Goal: Task Accomplishment & Management: Complete application form

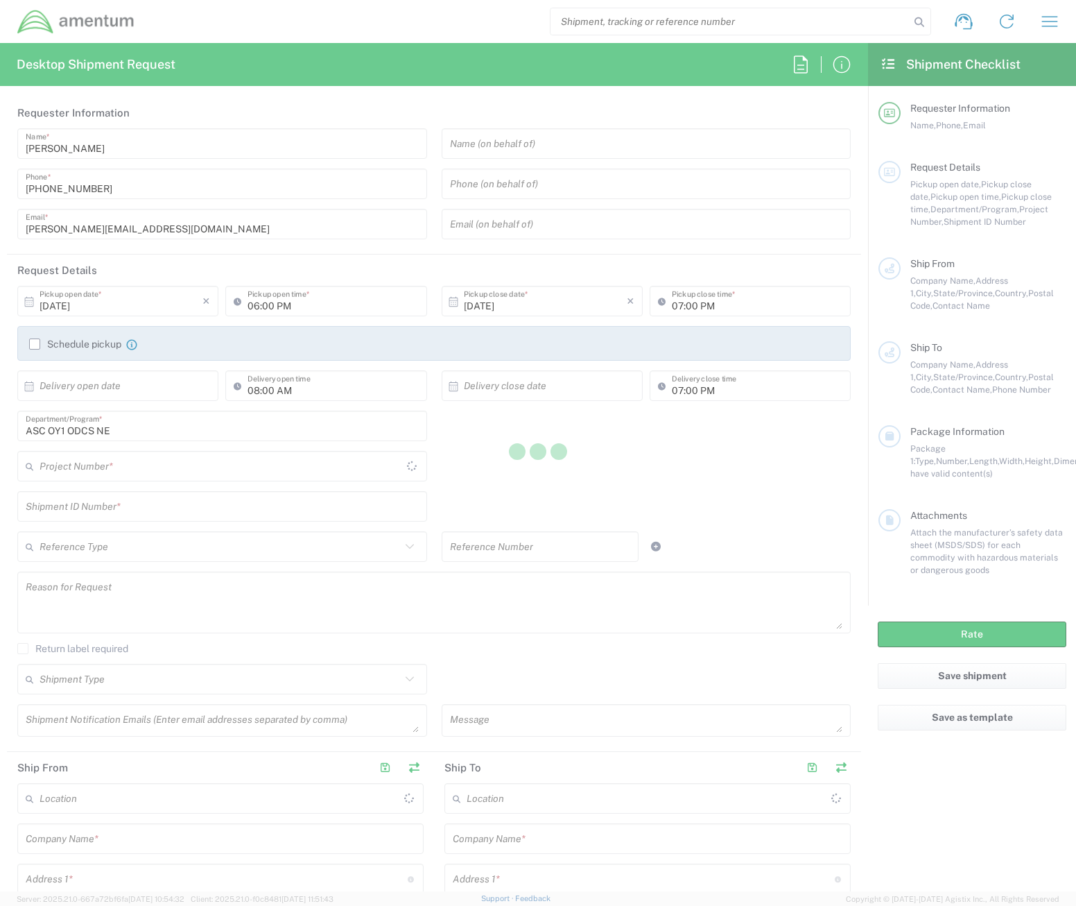
type input "[GEOGRAPHIC_DATA]"
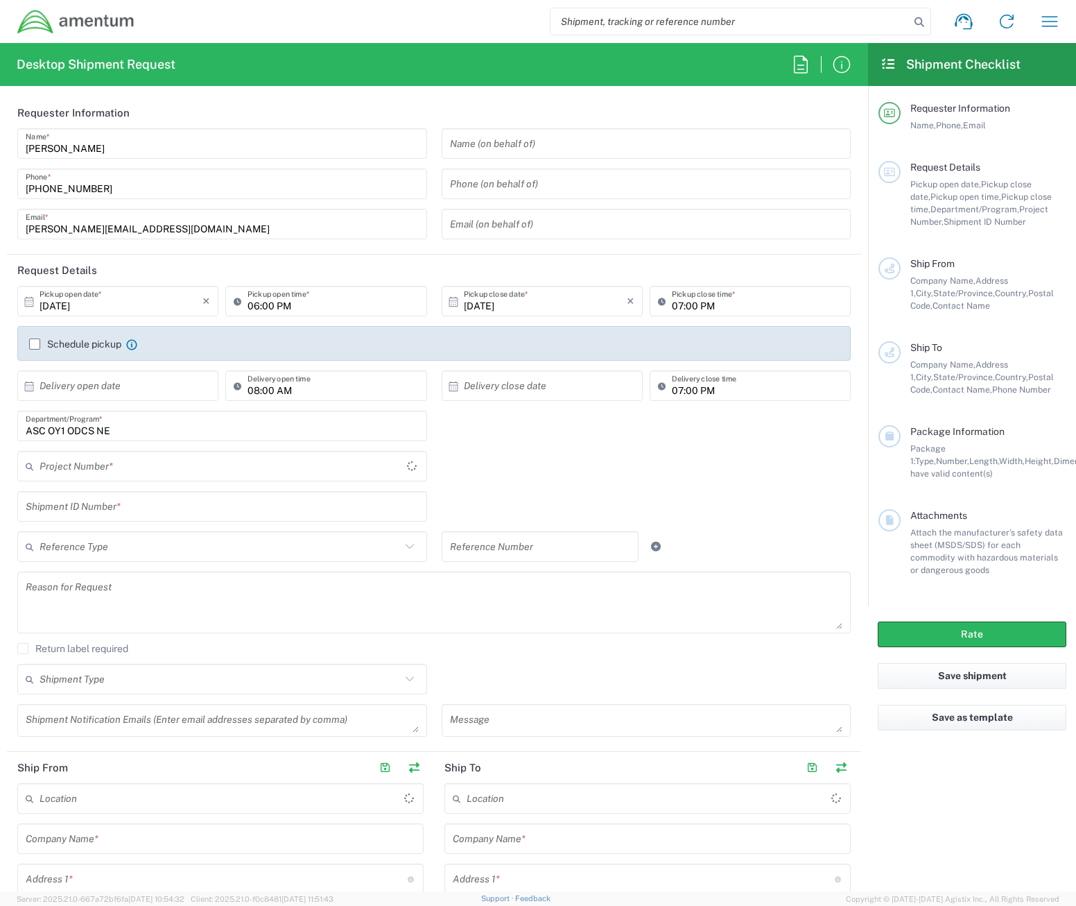
type input "[DOMAIN_NAME]"
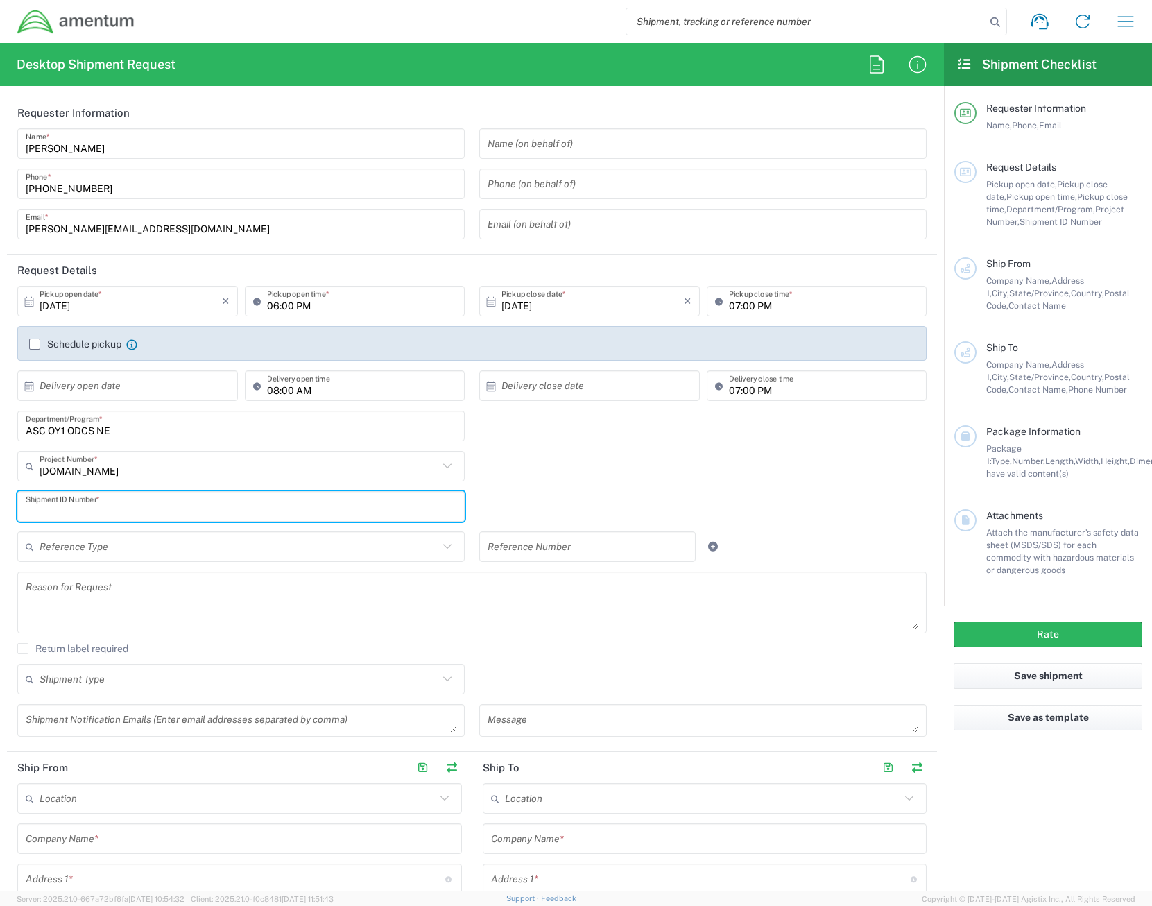
click at [149, 502] on input "text" at bounding box center [241, 506] width 431 height 24
paste input "123-117"
type input "123-117"
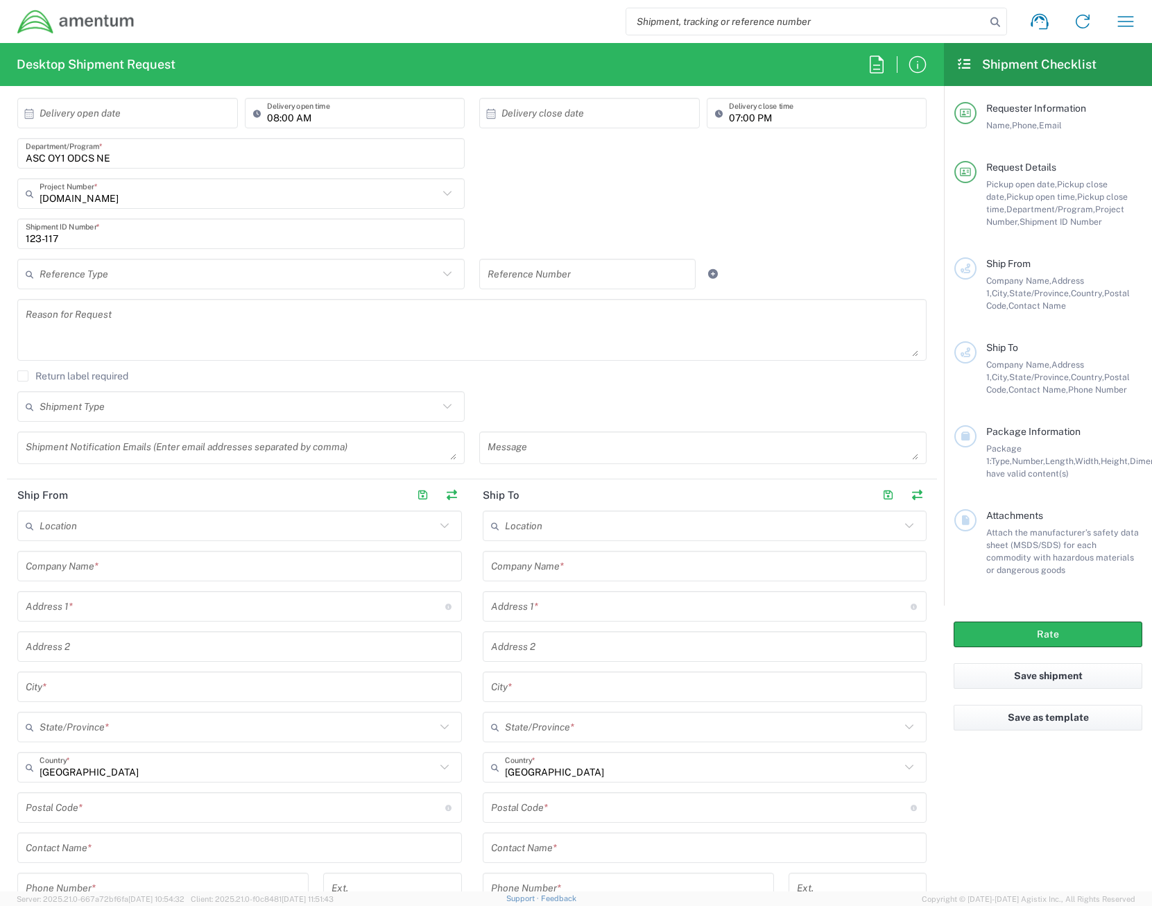
scroll to position [347, 0]
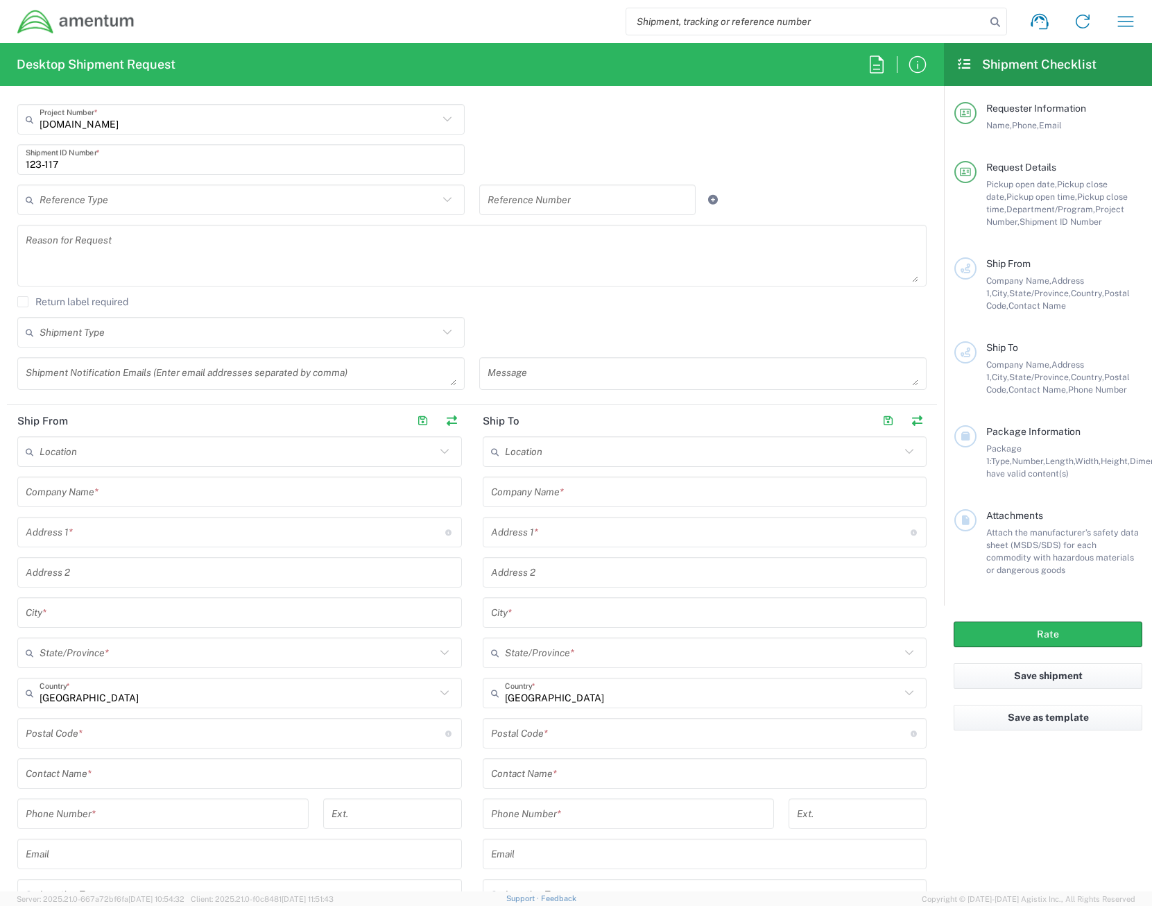
click at [129, 498] on input "text" at bounding box center [240, 492] width 428 height 24
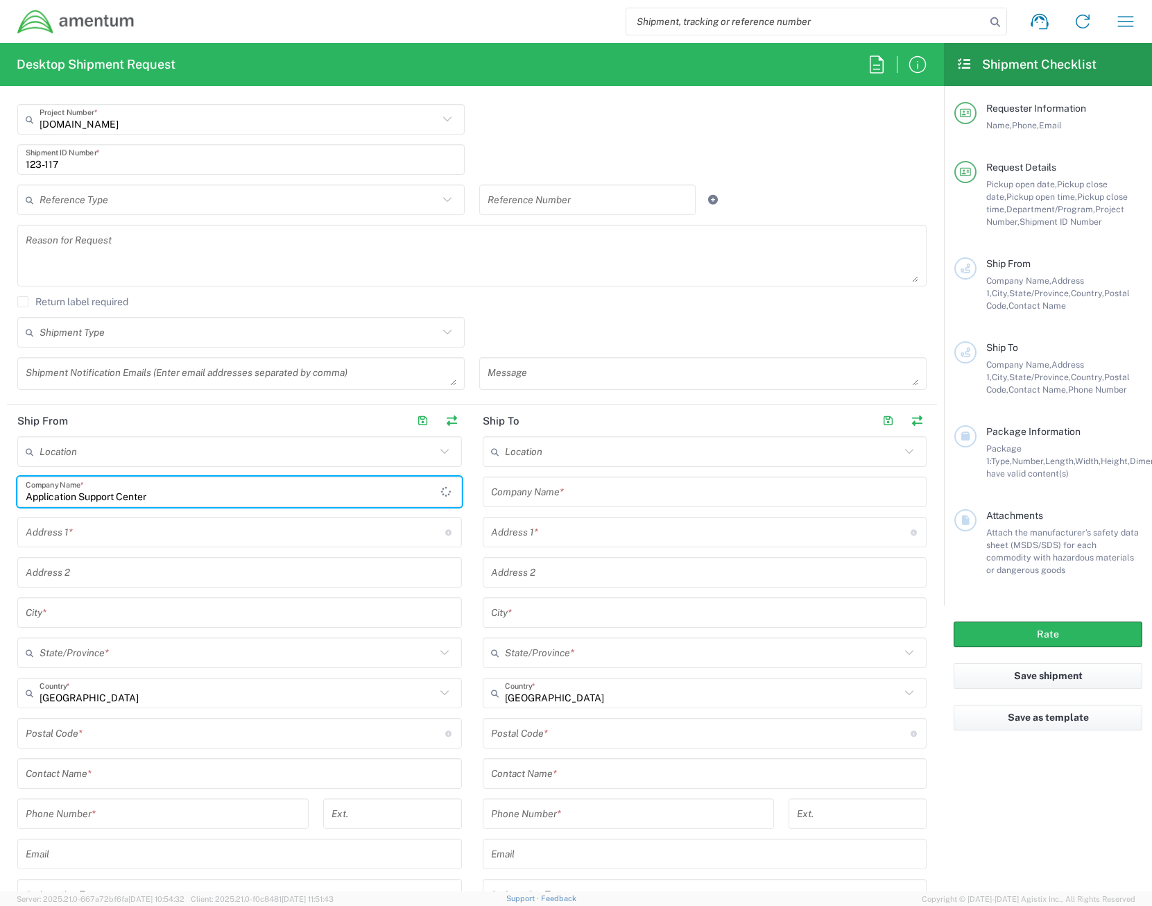
type input "Application Support Center"
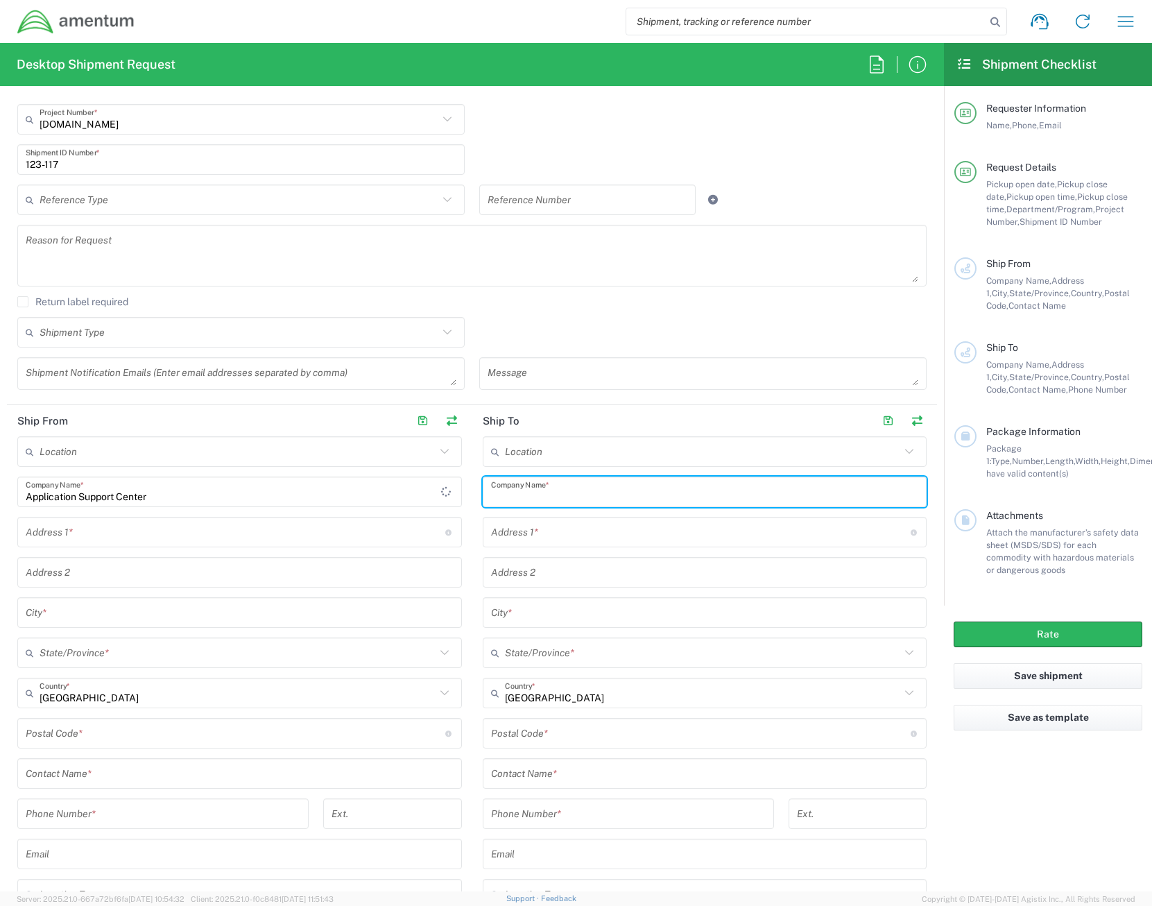
click at [518, 492] on input "text" at bounding box center [705, 492] width 428 height 24
type input "Application Support Center"
click at [211, 539] on input "text" at bounding box center [236, 532] width 420 height 24
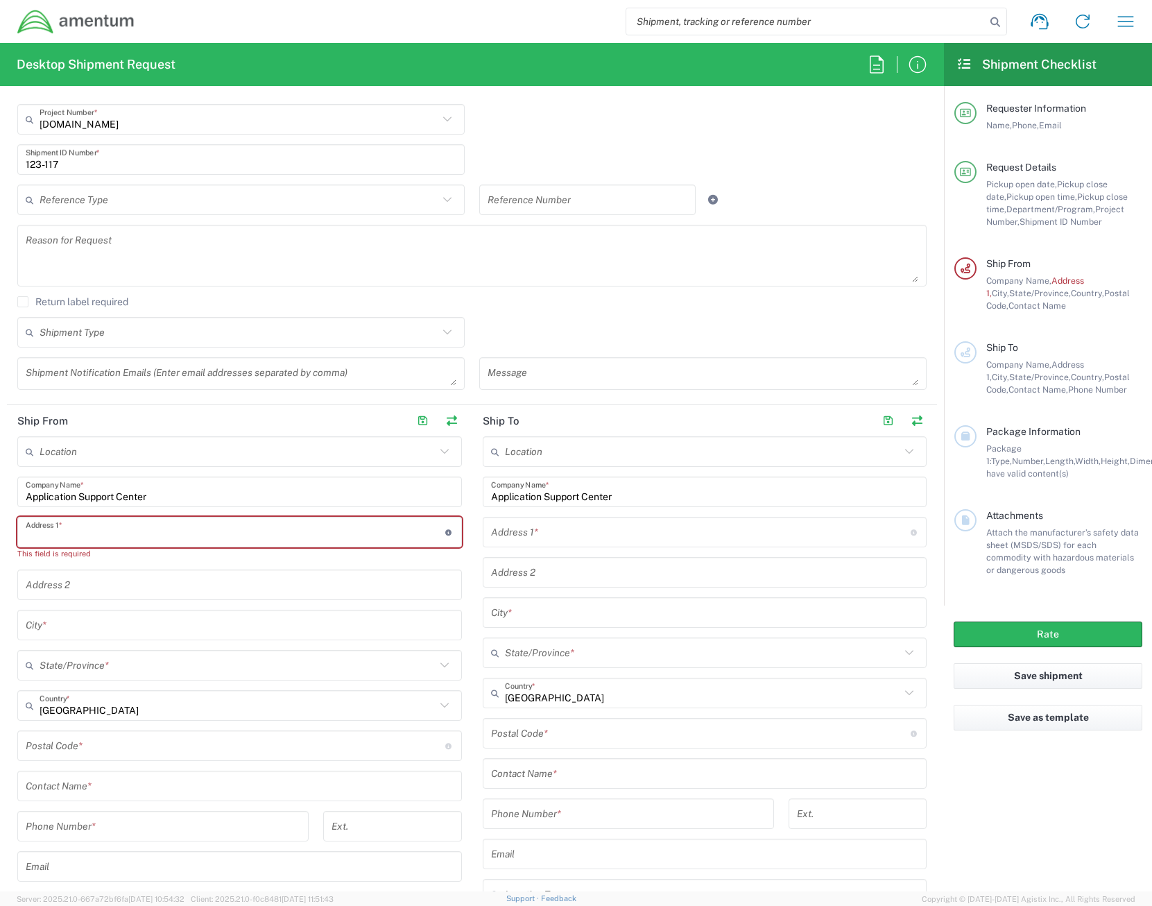
click at [98, 527] on input "text" at bounding box center [236, 532] width 420 height 24
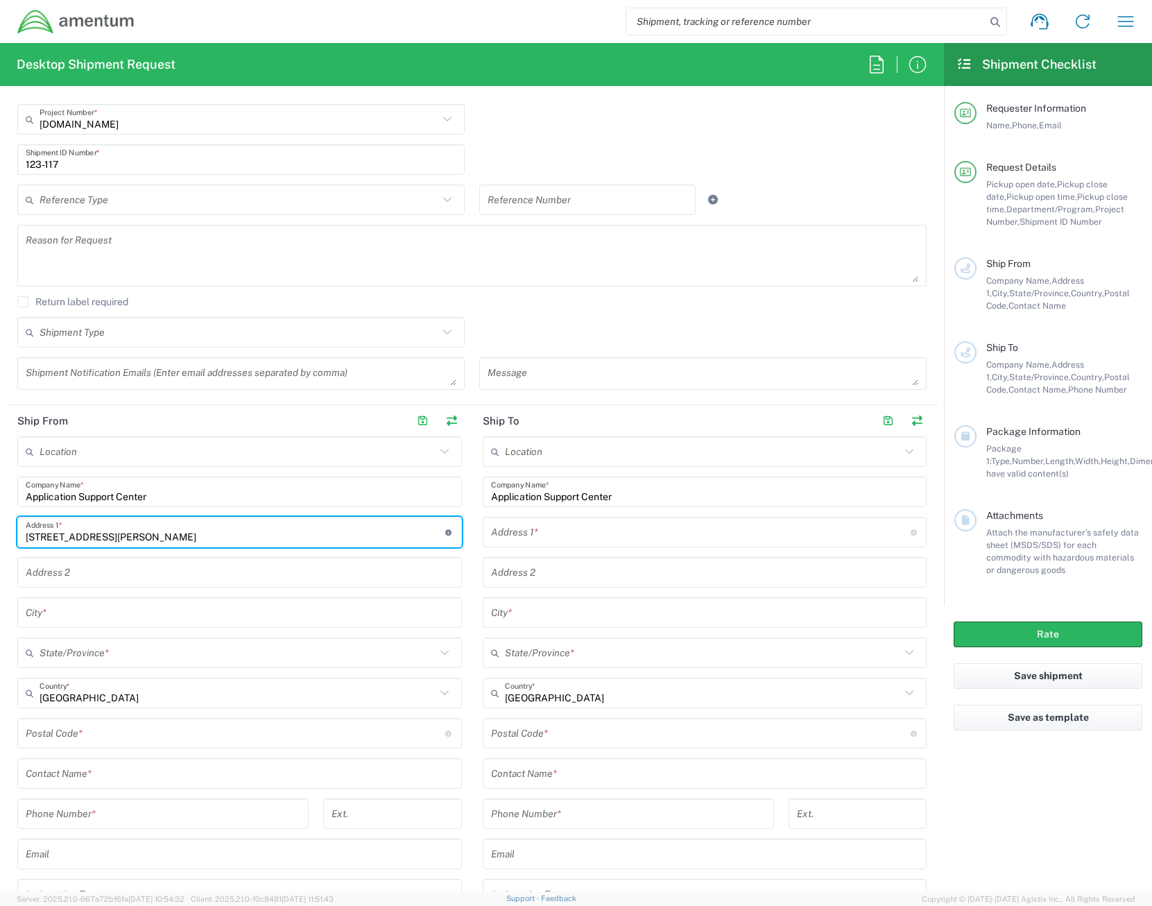
type input "[STREET_ADDRESS][PERSON_NAME]"
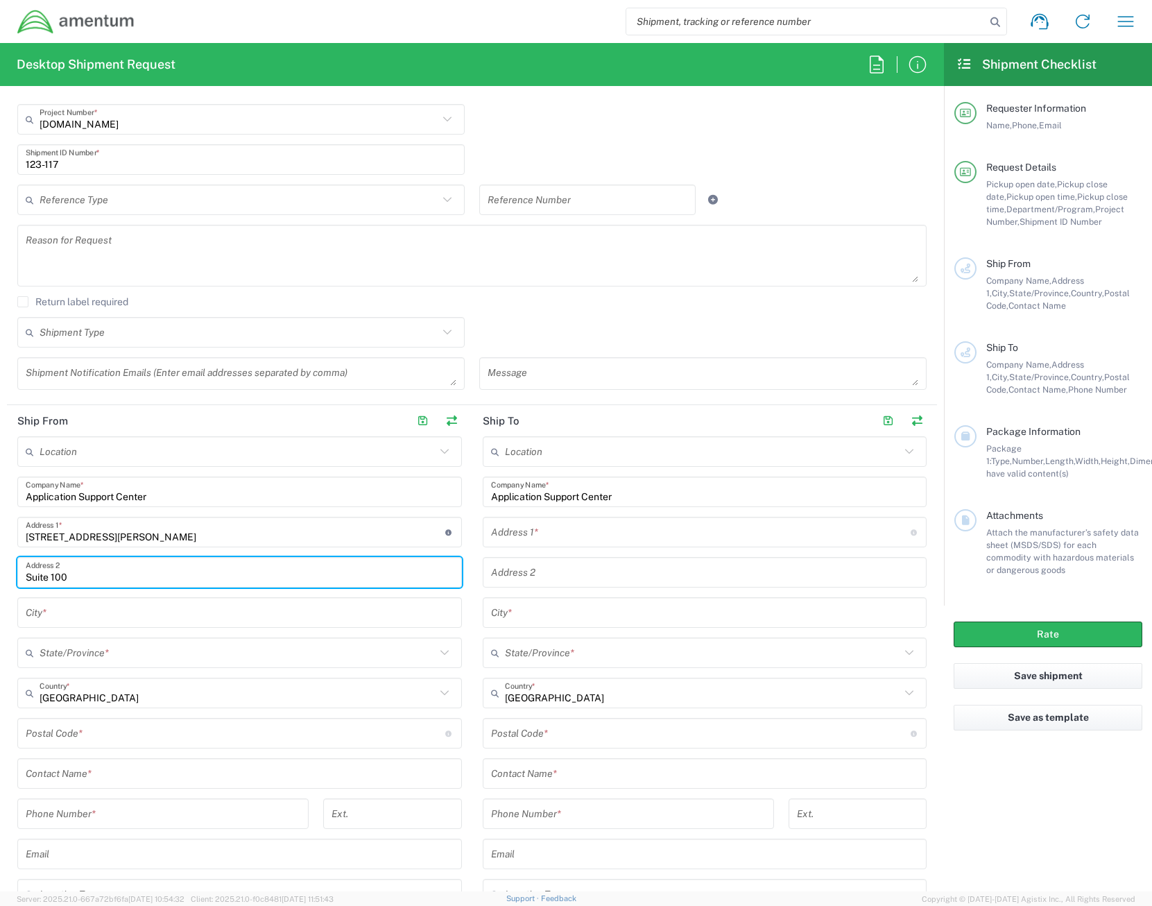
type input "Suite 100"
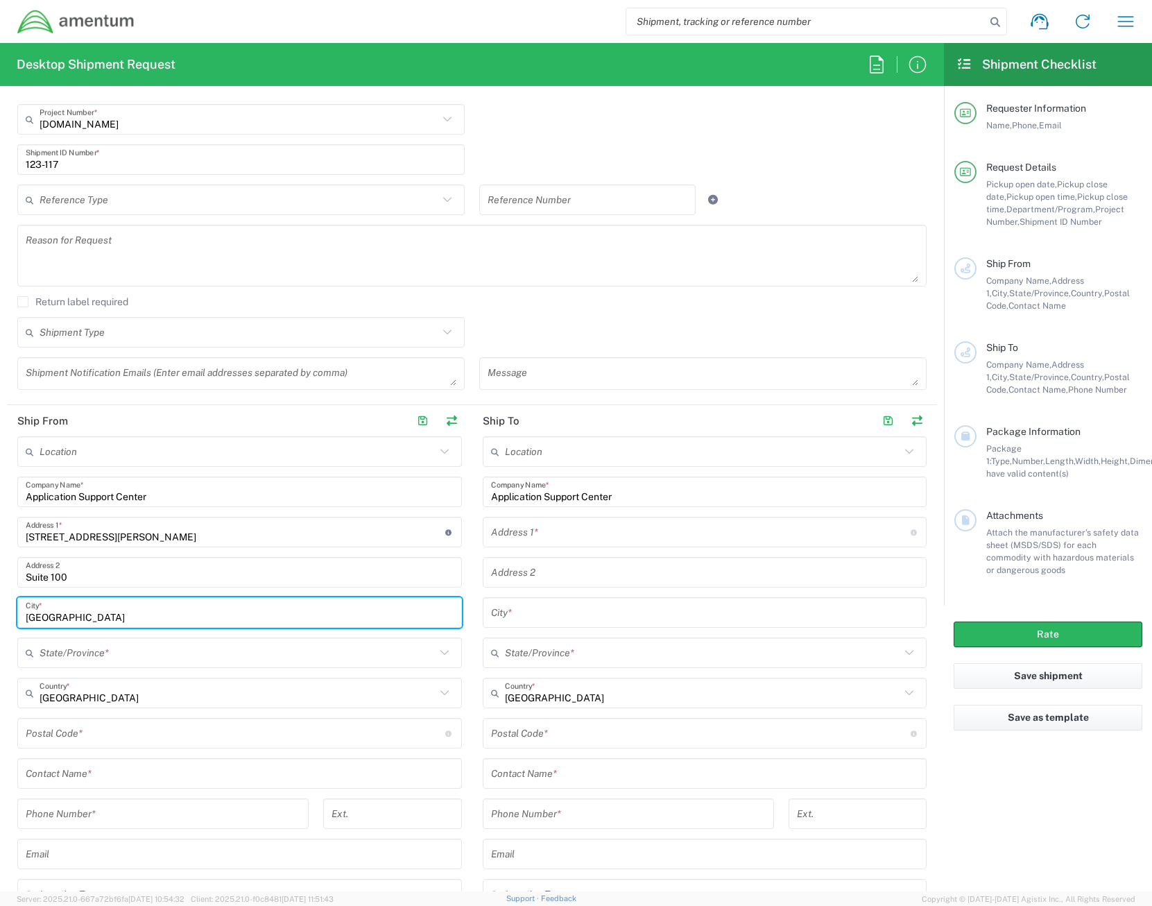
type input "[GEOGRAPHIC_DATA]"
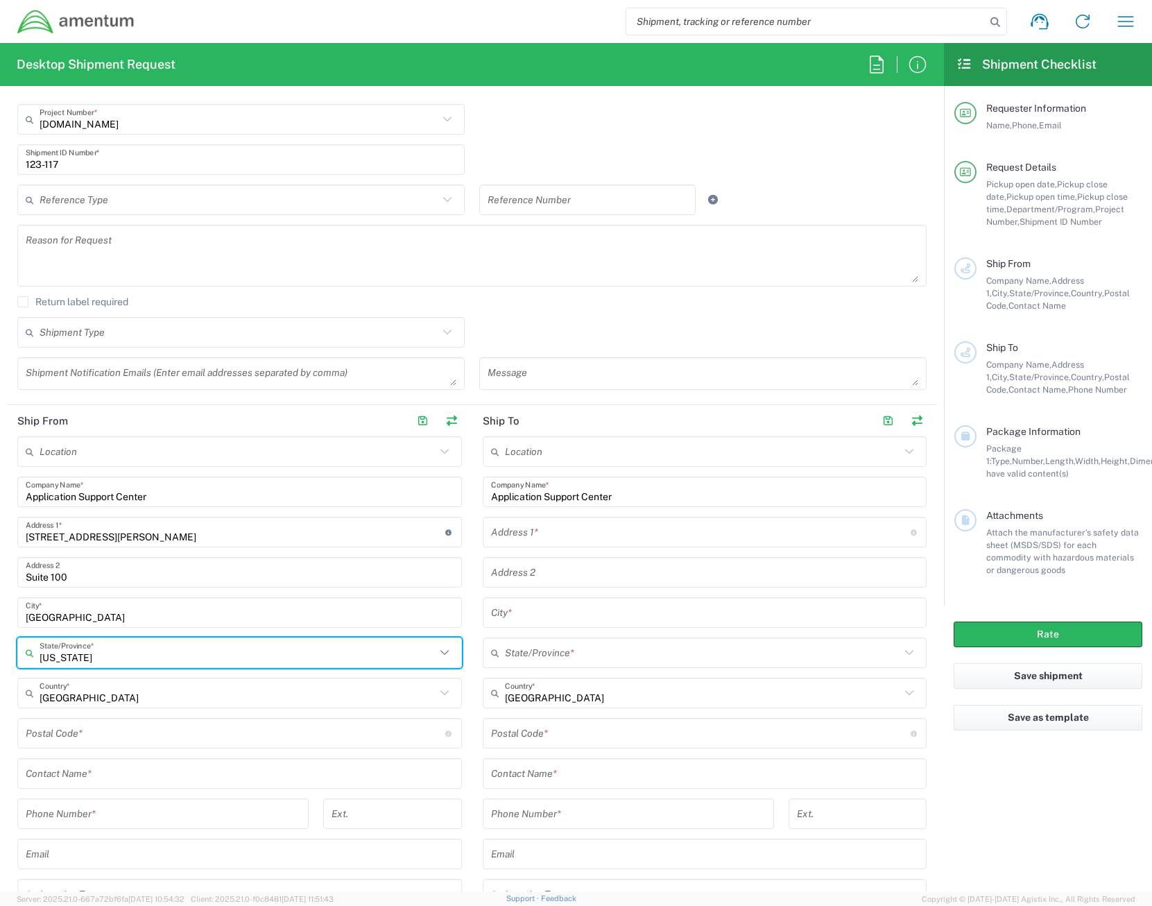
type input "[US_STATE]"
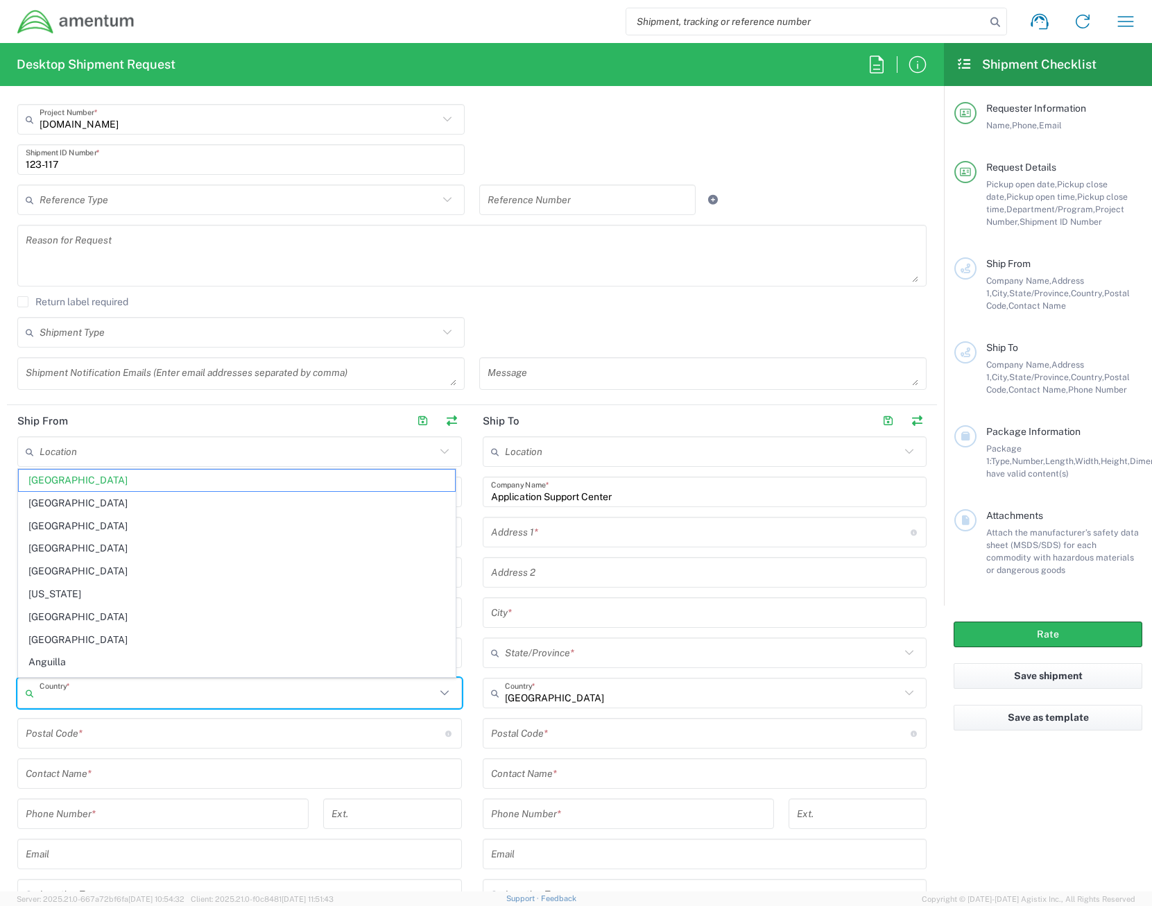
type input "[GEOGRAPHIC_DATA]"
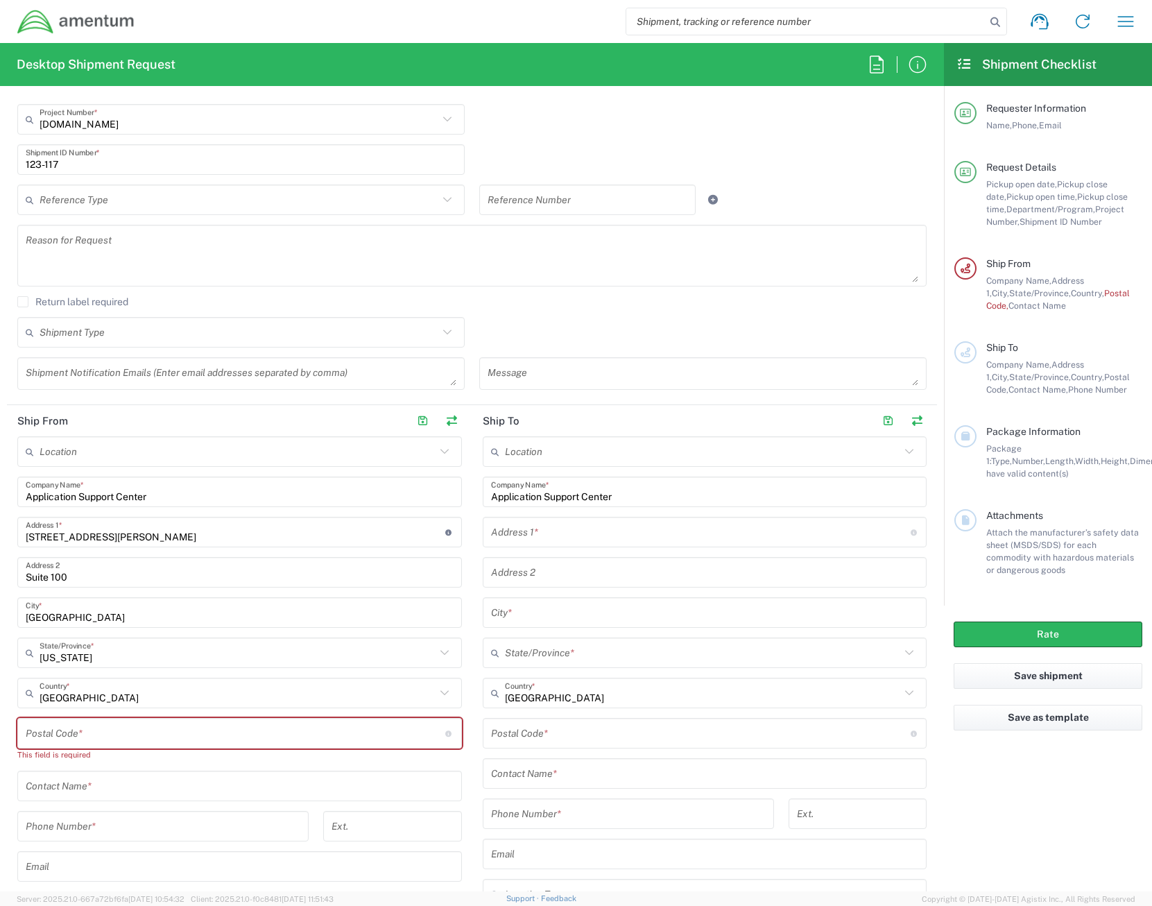
click at [145, 735] on input "undefined" at bounding box center [236, 733] width 420 height 24
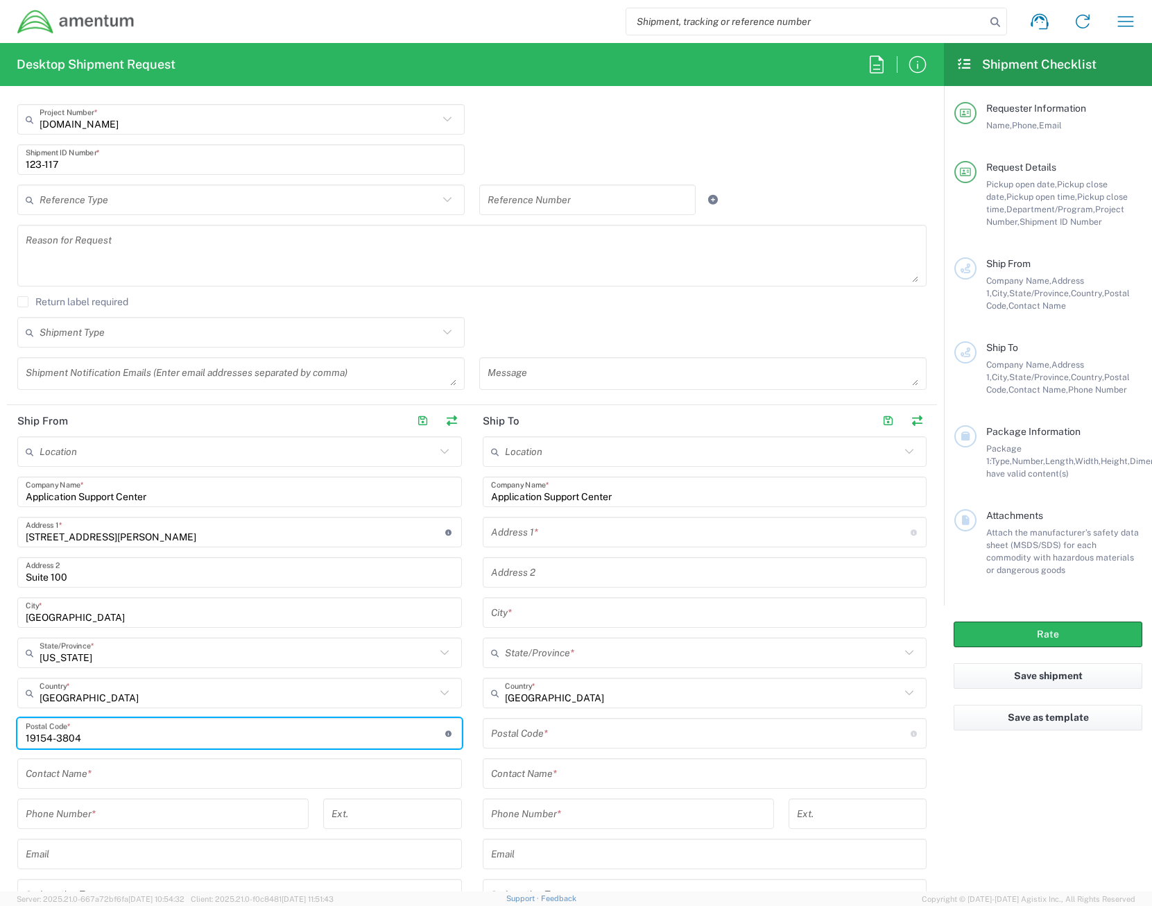
type input "19154-3804"
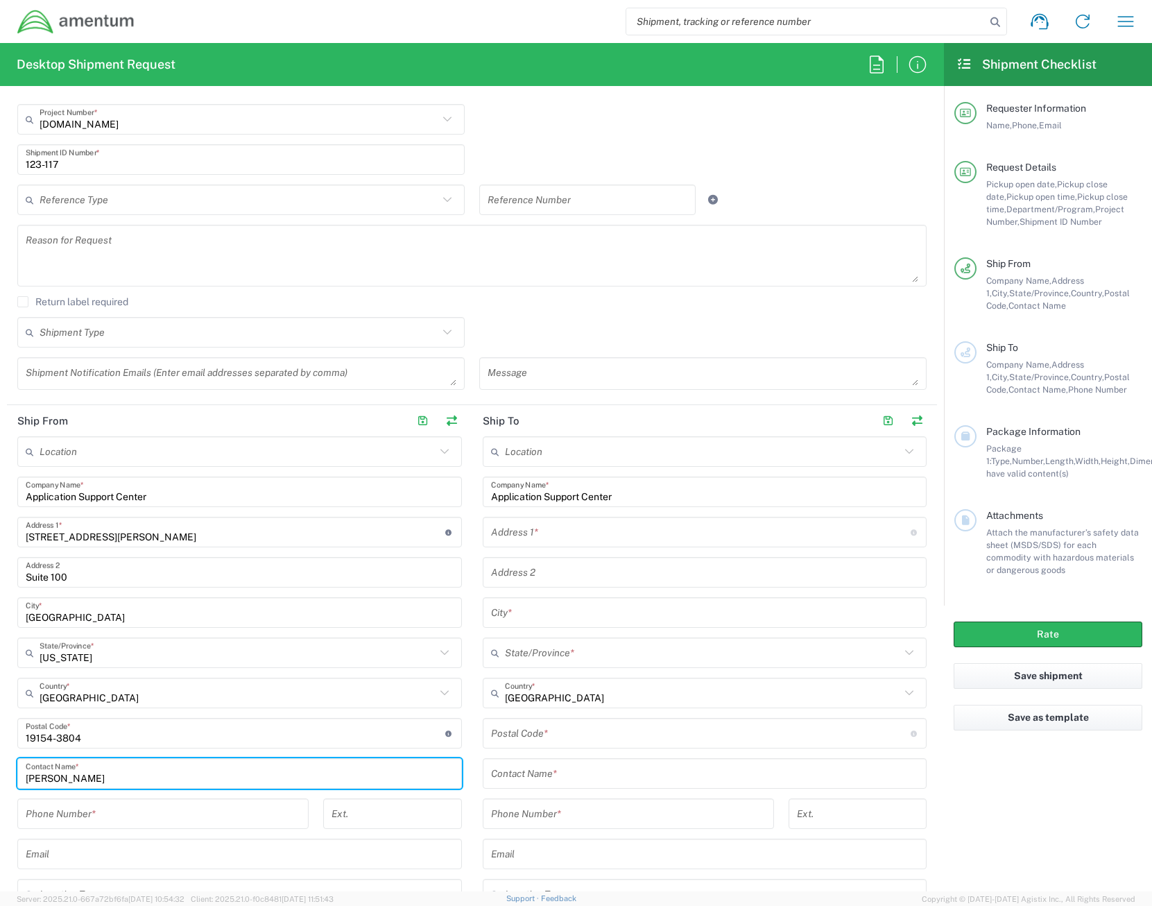
type input "[PERSON_NAME]"
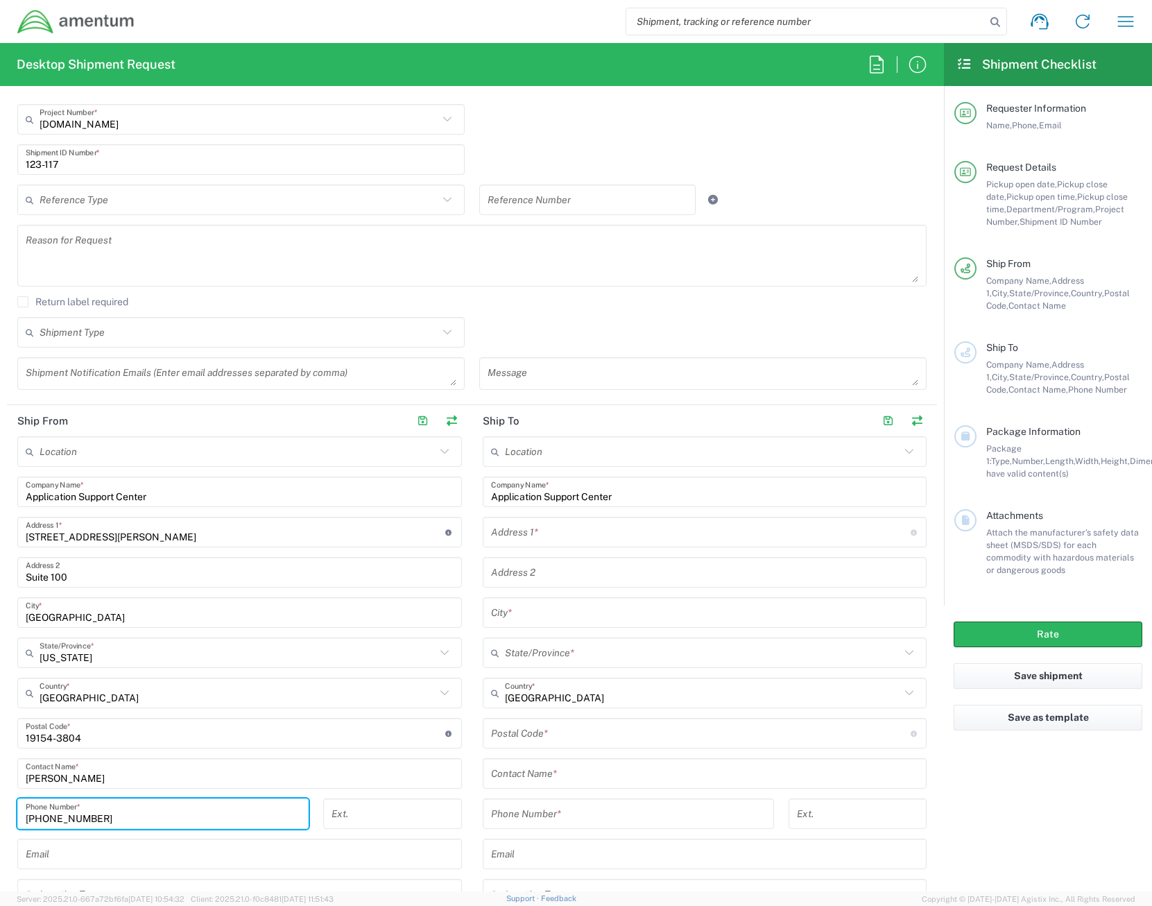
type input "[PHONE_NUMBER]"
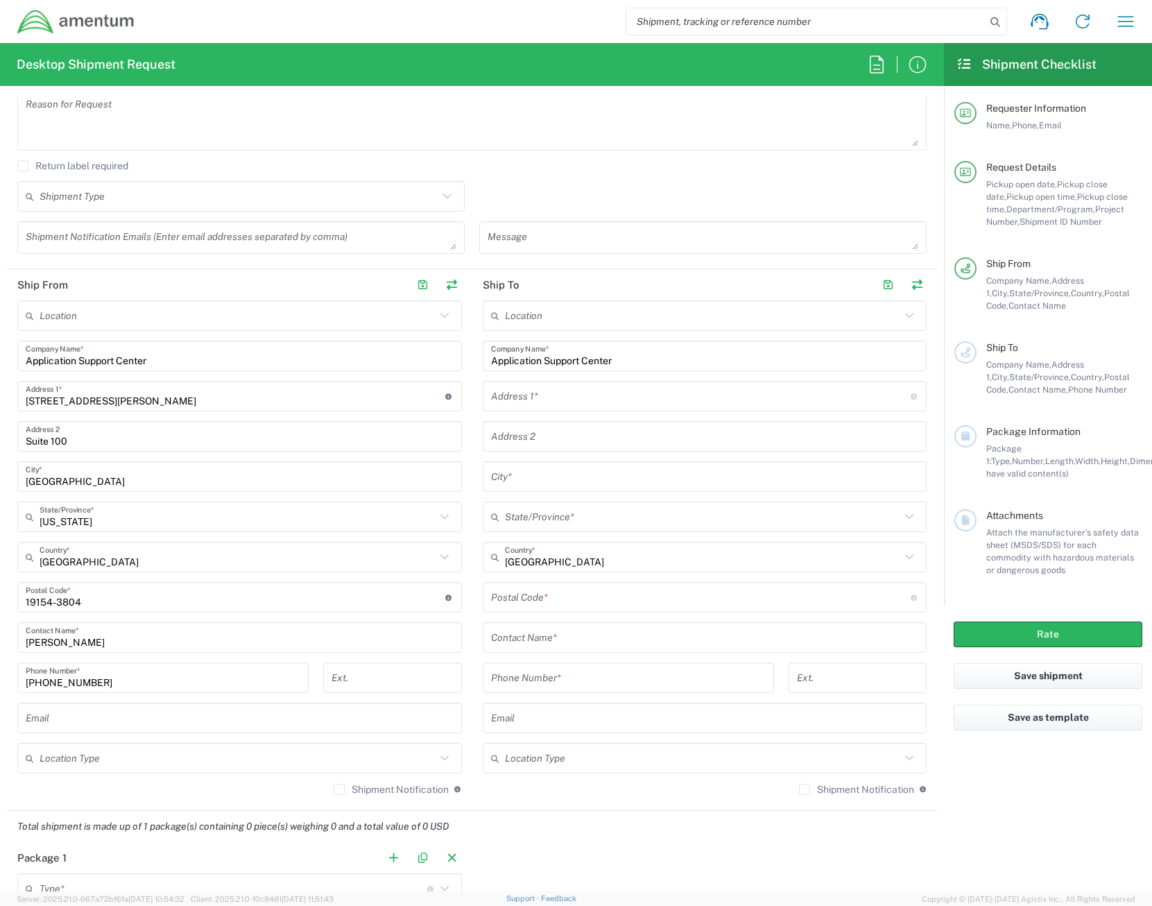
scroll to position [485, 0]
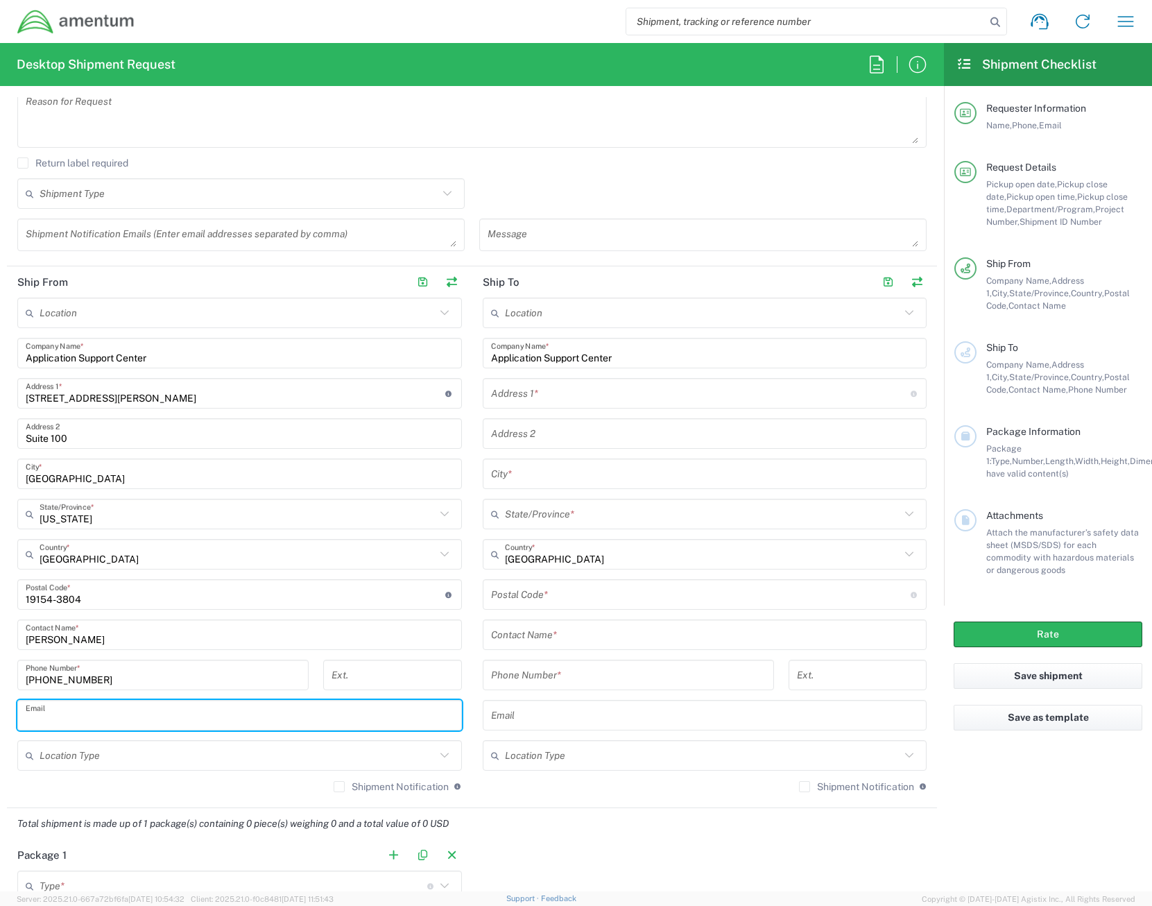
click at [97, 711] on input "text" at bounding box center [240, 715] width 428 height 24
paste input "[PERSON_NAME][EMAIL_ADDRESS][PERSON_NAME][DOMAIN_NAME]"
type input "[PERSON_NAME][EMAIL_ADDRESS][PERSON_NAME][DOMAIN_NAME]"
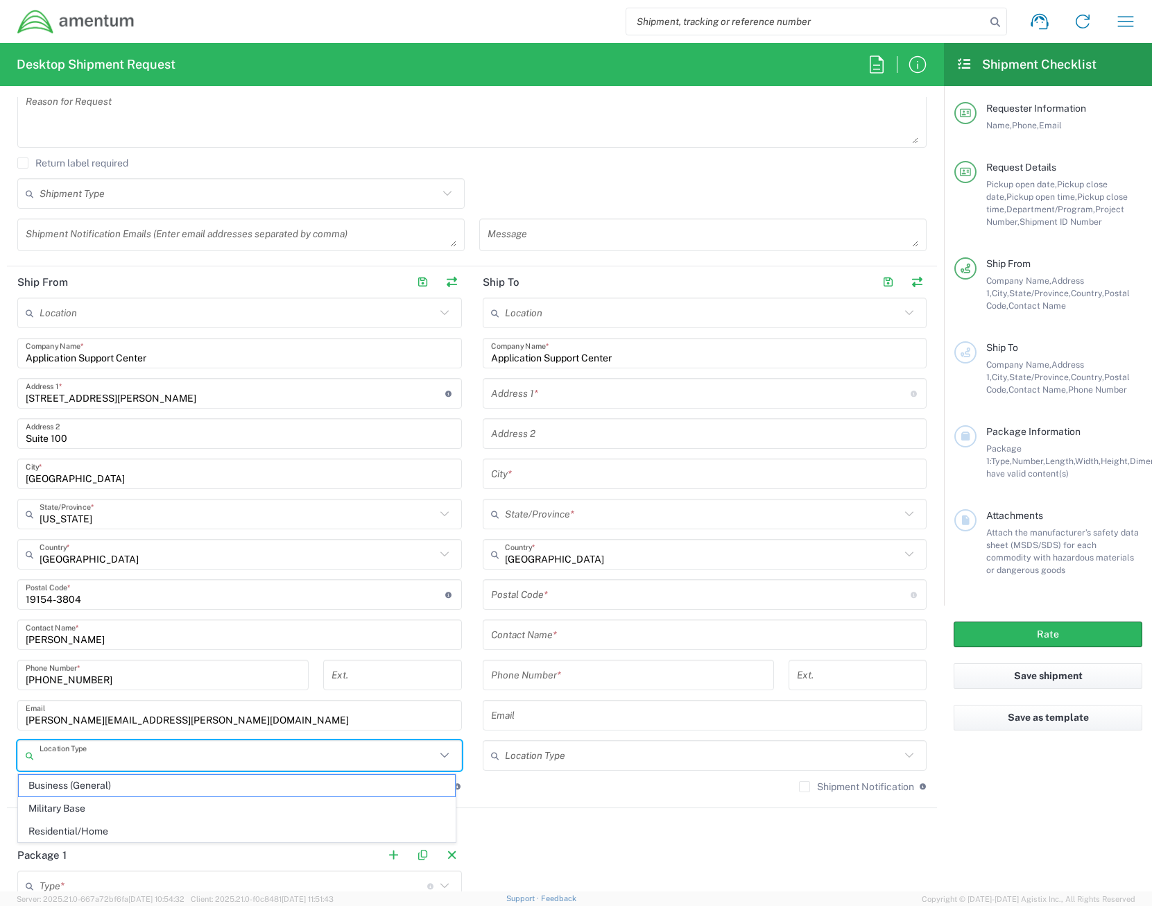
click at [128, 760] on input "text" at bounding box center [238, 755] width 396 height 24
click at [125, 780] on span "Business (General)" at bounding box center [237, 785] width 436 height 21
type input "Business (General)"
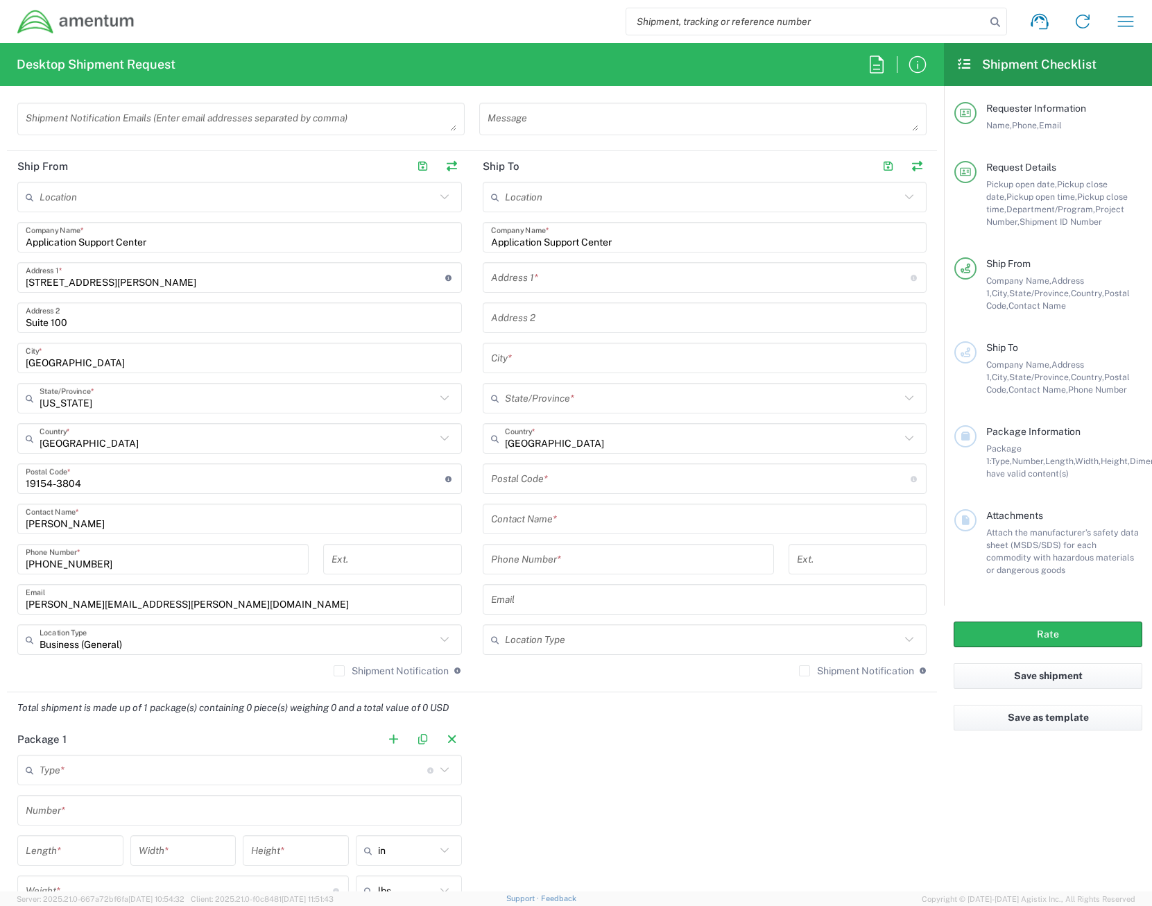
scroll to position [624, 0]
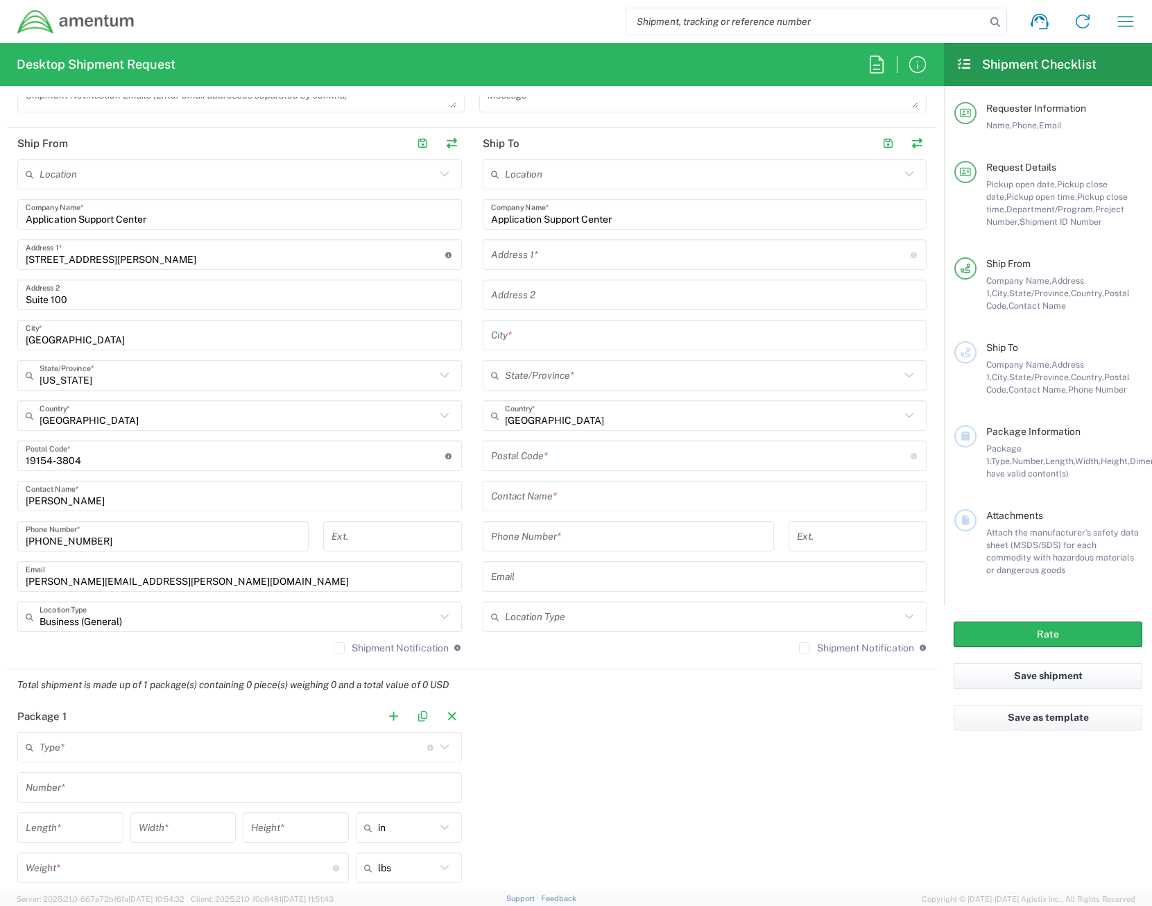
click at [513, 255] on input "text" at bounding box center [701, 255] width 420 height 24
paste input "[STREET_ADDRESS]"
type input "[STREET_ADDRESS]"
paste input "Suite 100"
type input "Suite 100"
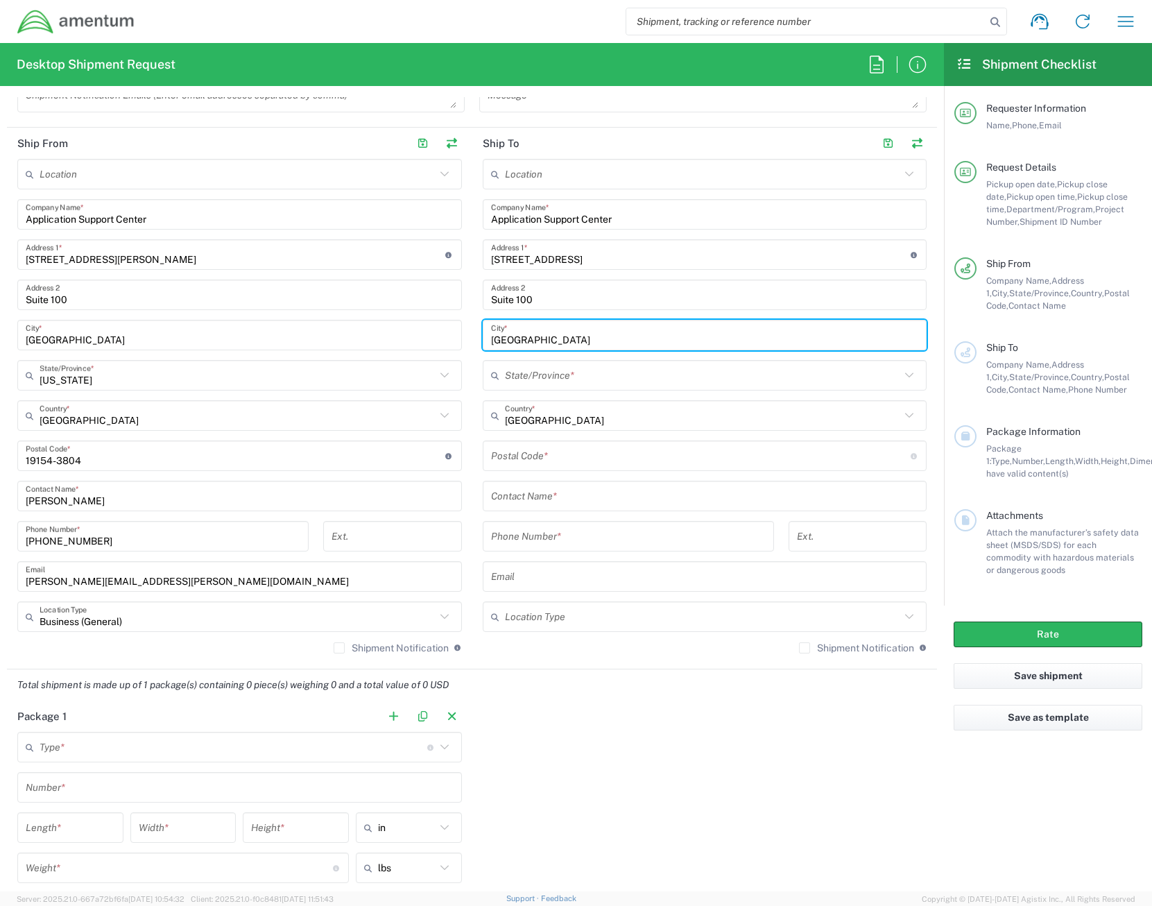
type input "[GEOGRAPHIC_DATA]"
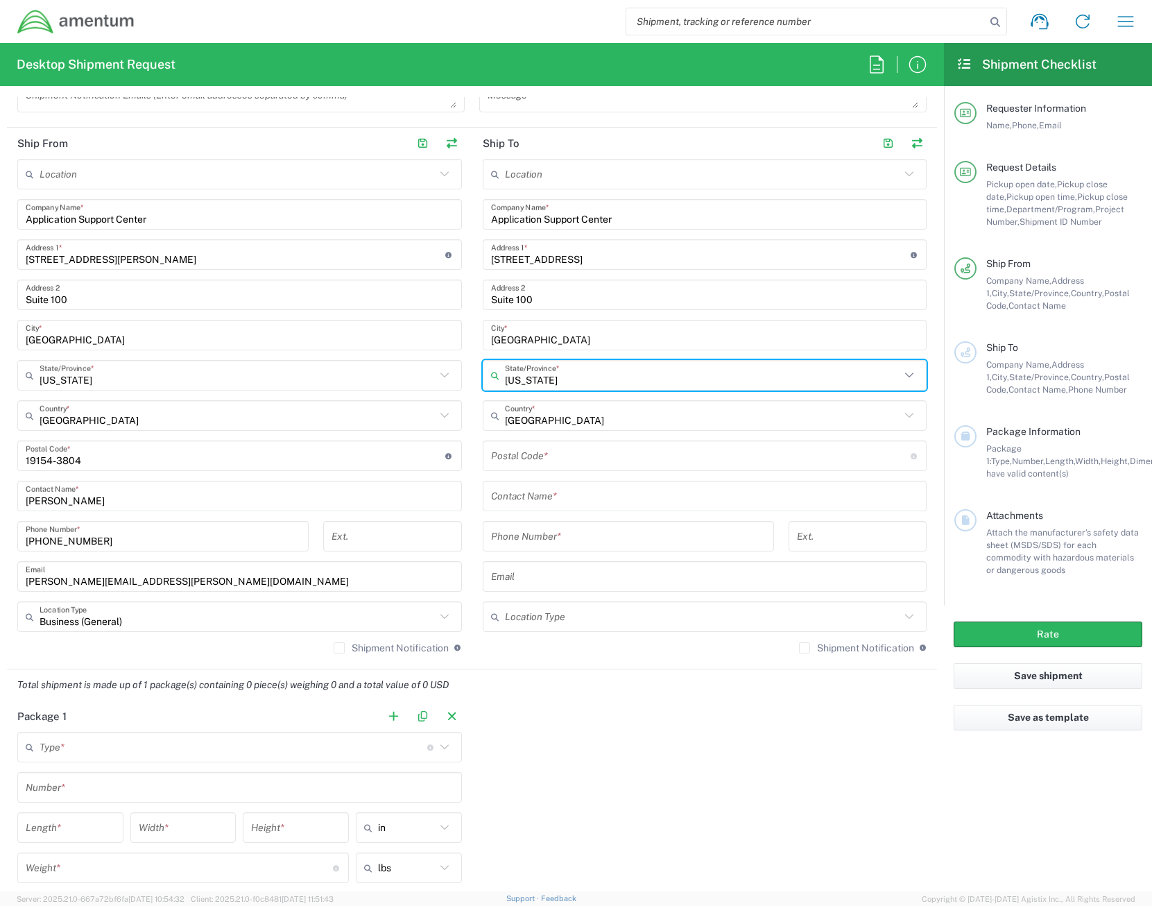
type input "[US_STATE]"
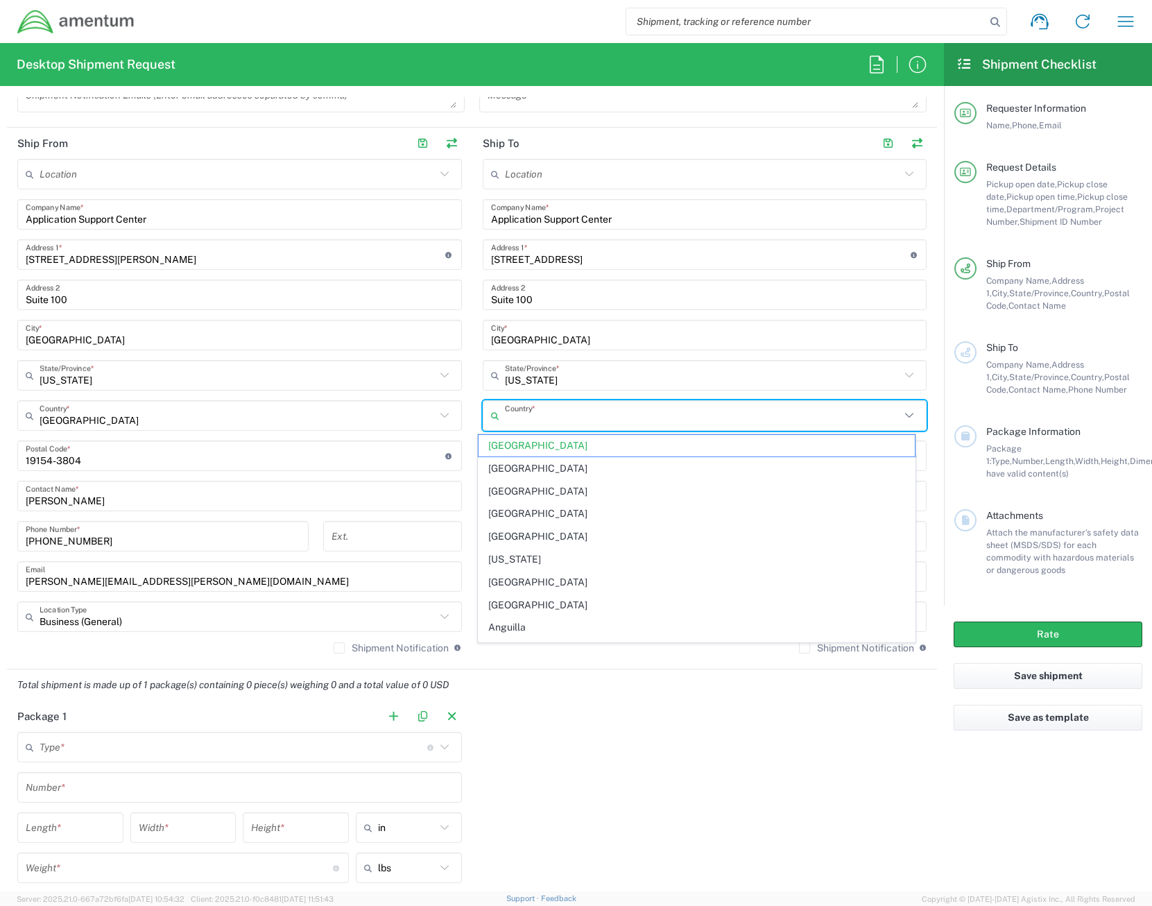
type input "[GEOGRAPHIC_DATA]"
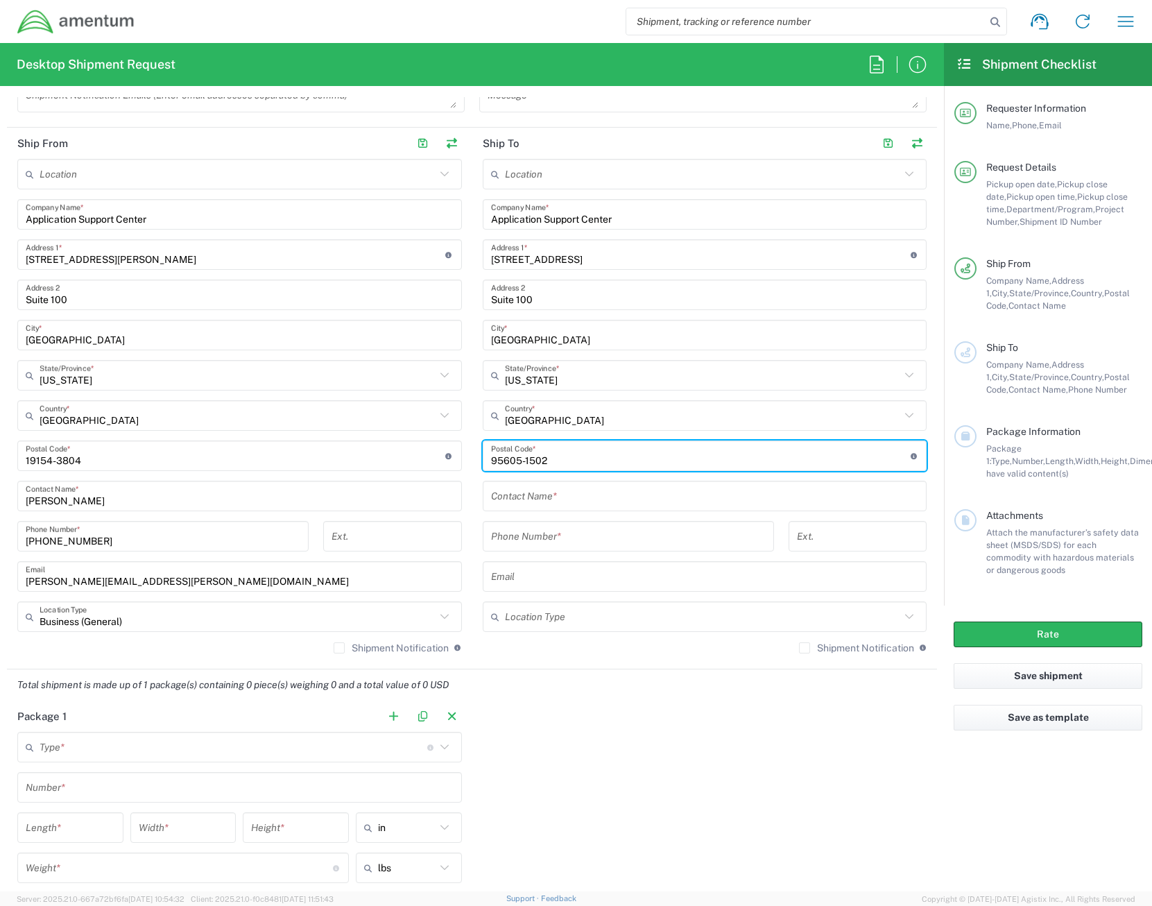
type input "95605-1502"
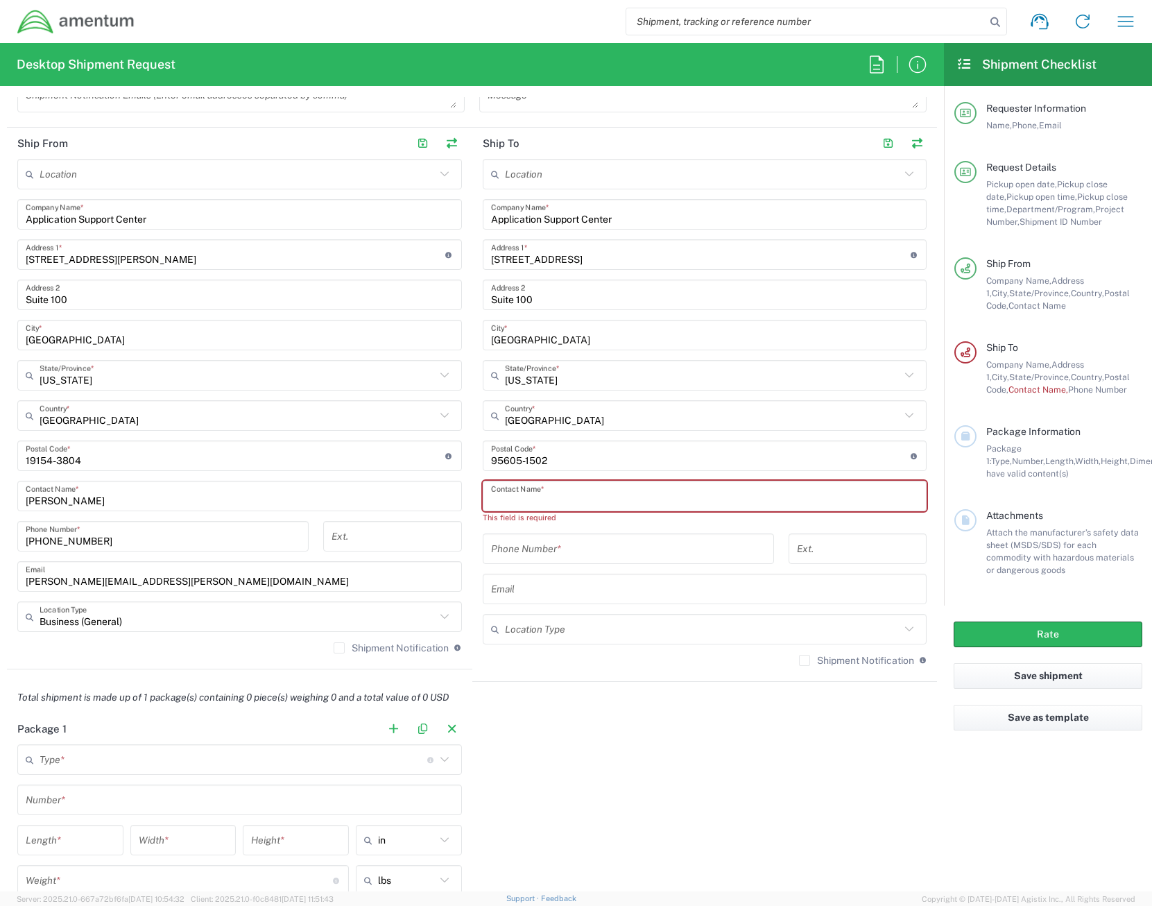
click at [545, 493] on input "text" at bounding box center [705, 496] width 428 height 24
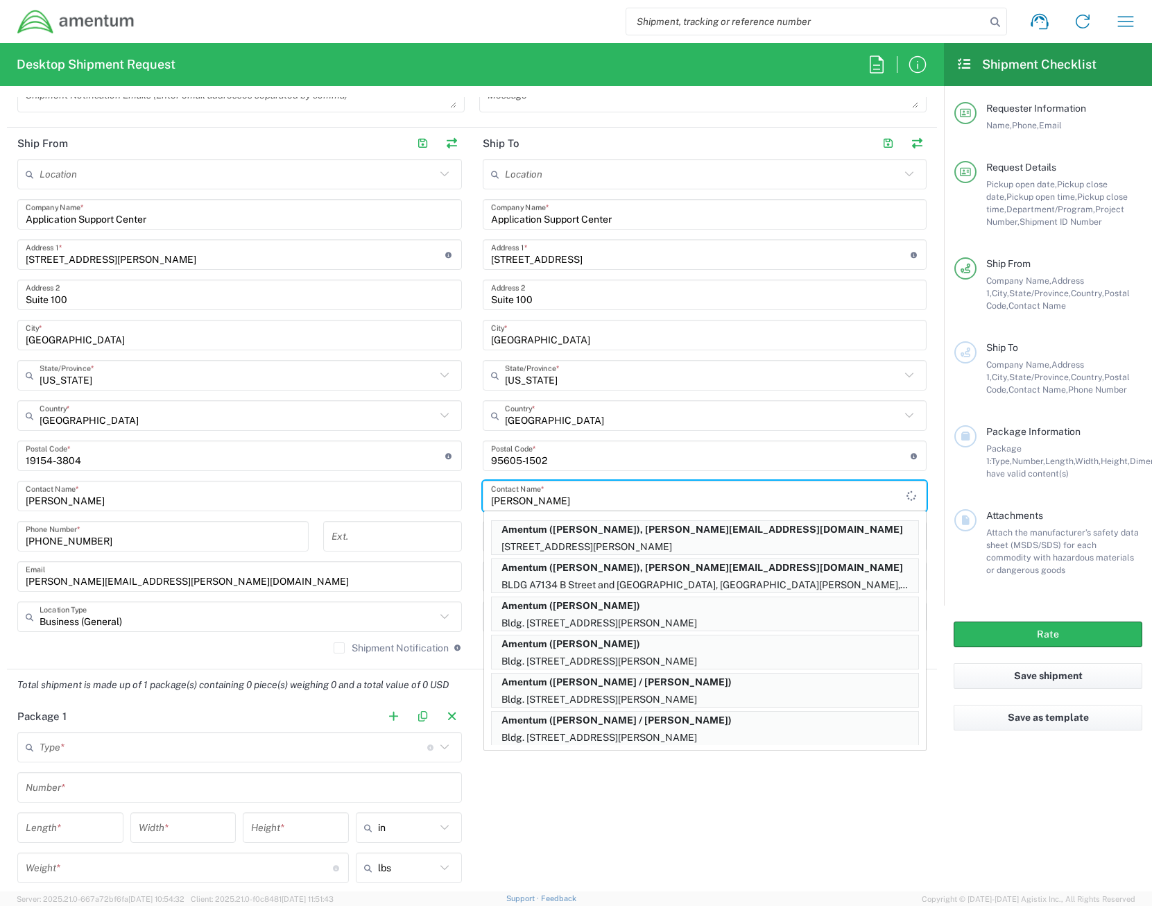
type input "[PERSON_NAME]"
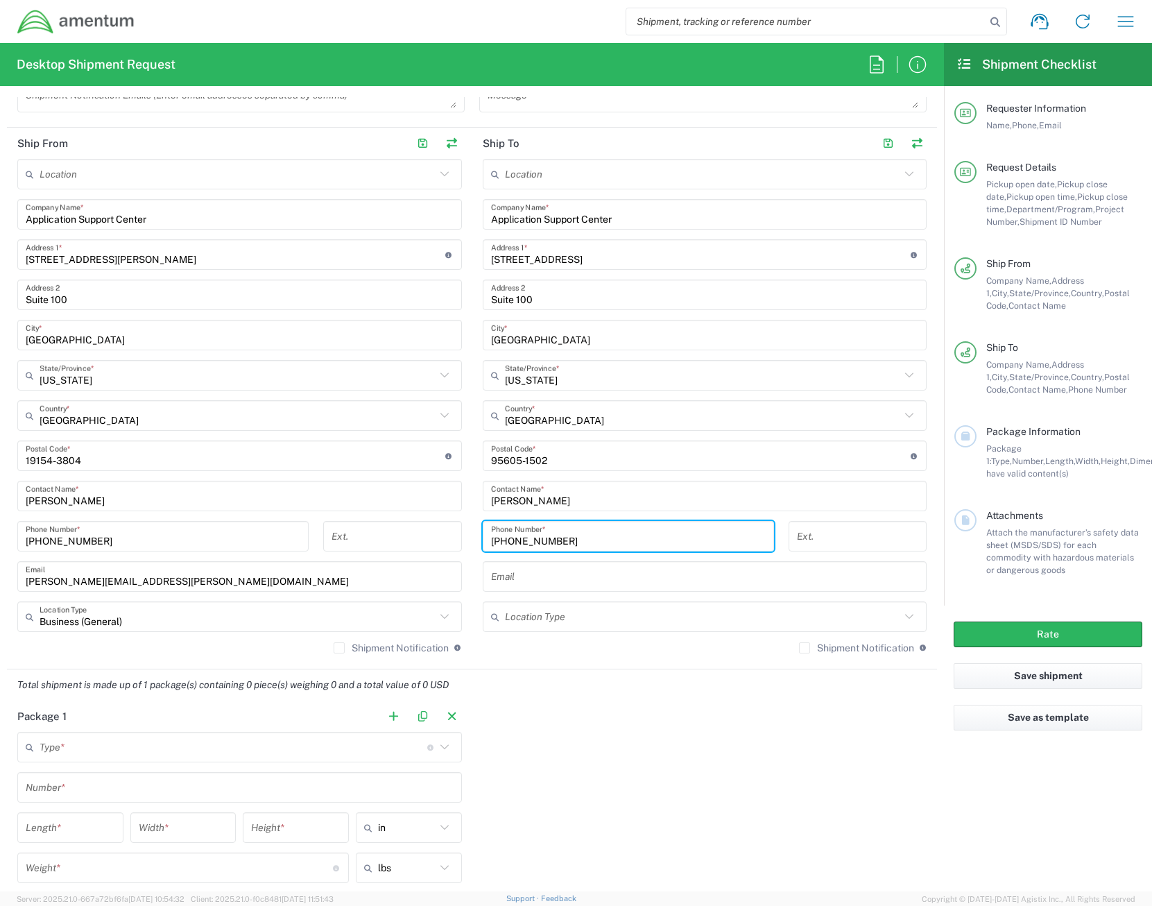
type input "[PHONE_NUMBER]"
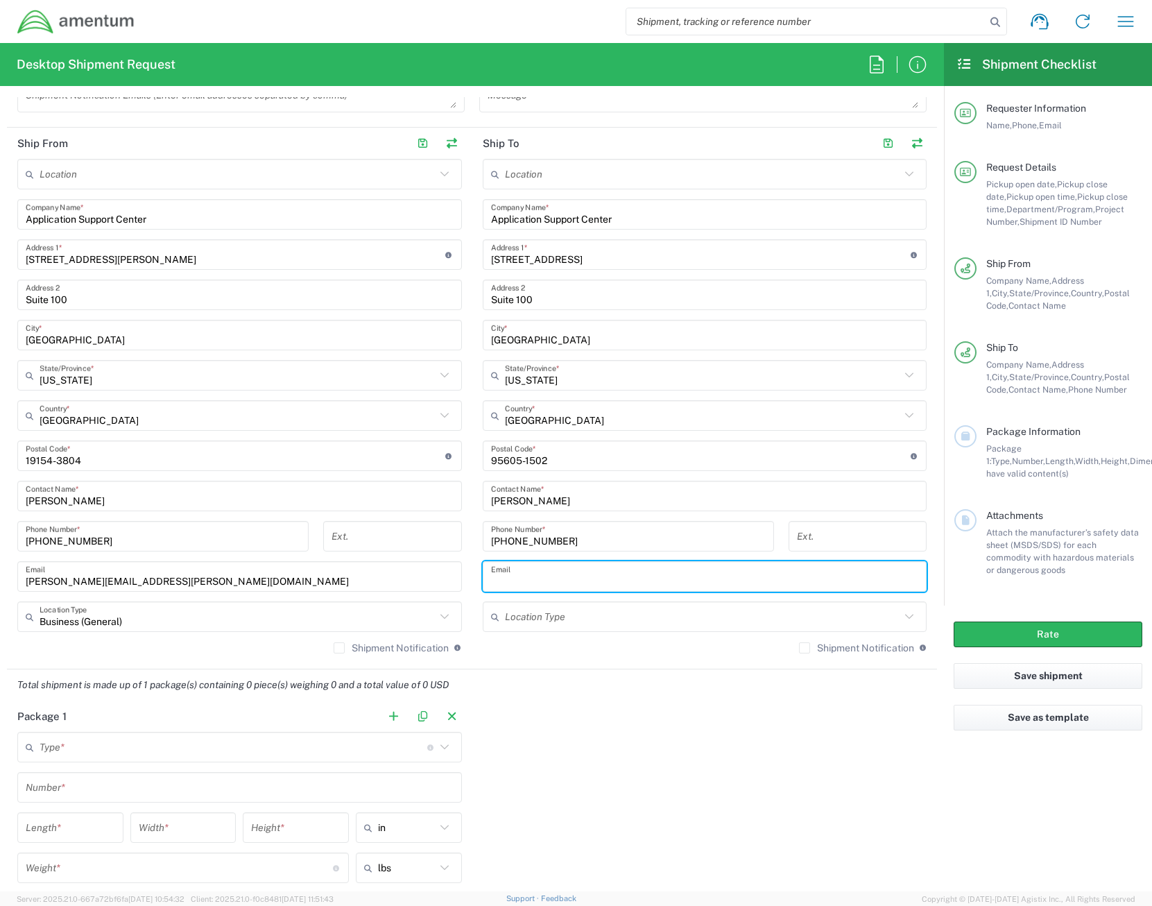
click at [633, 575] on input "text" at bounding box center [705, 576] width 428 height 24
paste input "[PERSON_NAME][EMAIL_ADDRESS][PERSON_NAME][DOMAIN_NAME]"
type input "[PERSON_NAME][EMAIL_ADDRESS][PERSON_NAME][DOMAIN_NAME]"
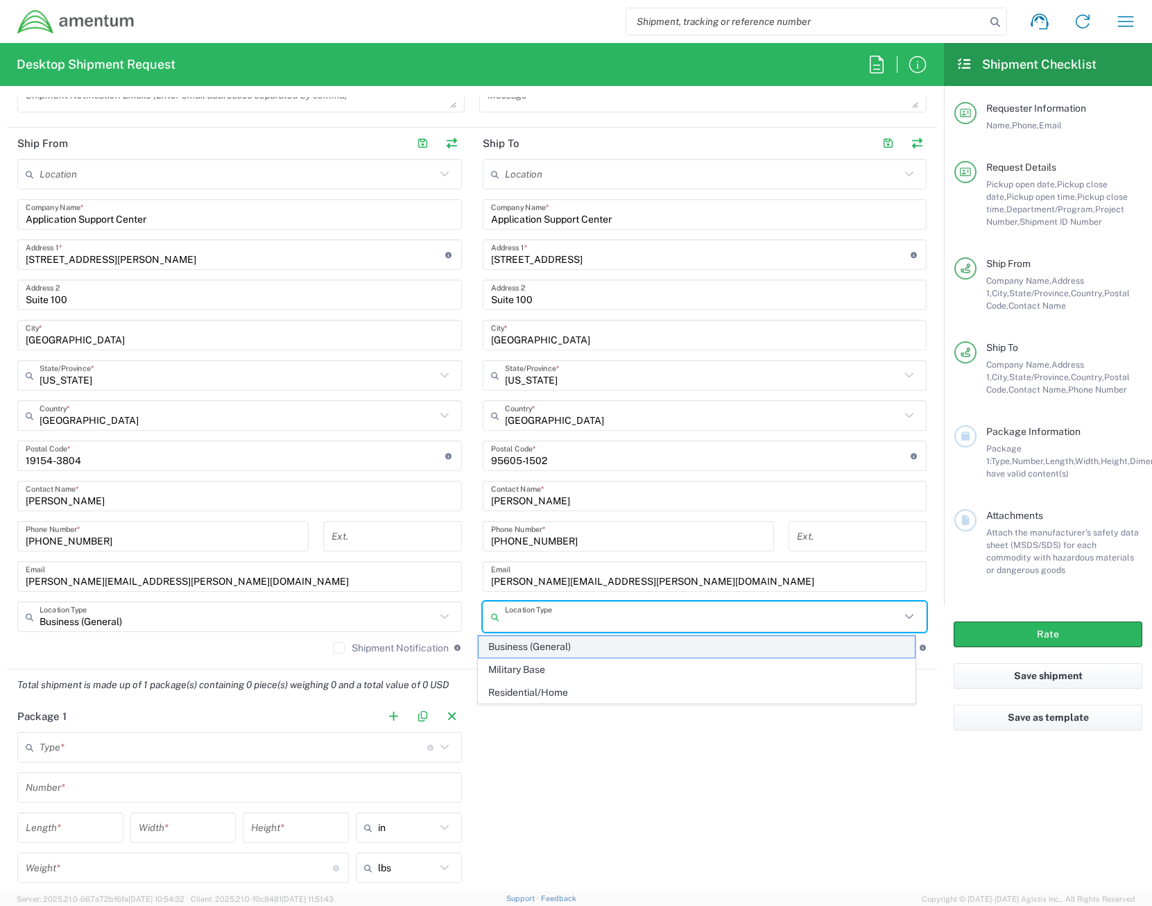
click at [621, 646] on span "Business (General)" at bounding box center [696, 646] width 436 height 21
type input "Business (General)"
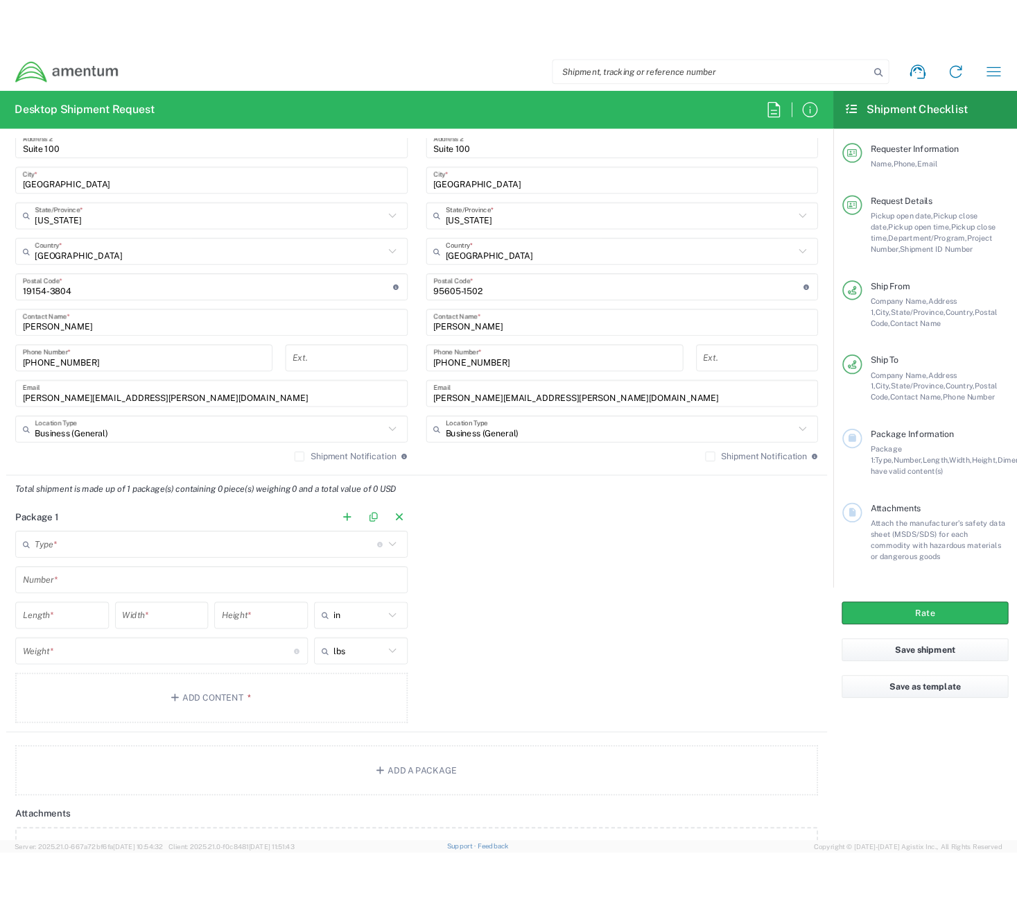
scroll to position [901, 0]
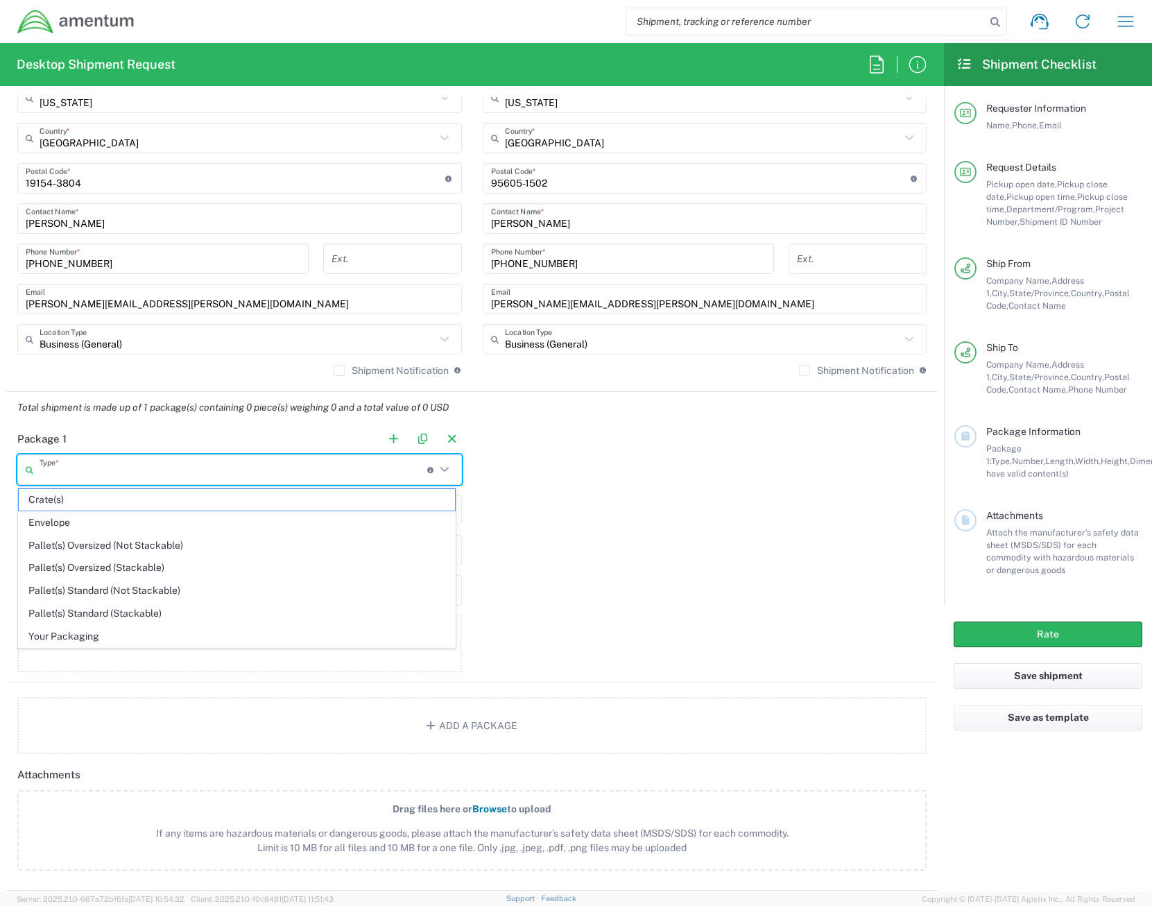
click at [129, 470] on input "text" at bounding box center [234, 470] width 388 height 24
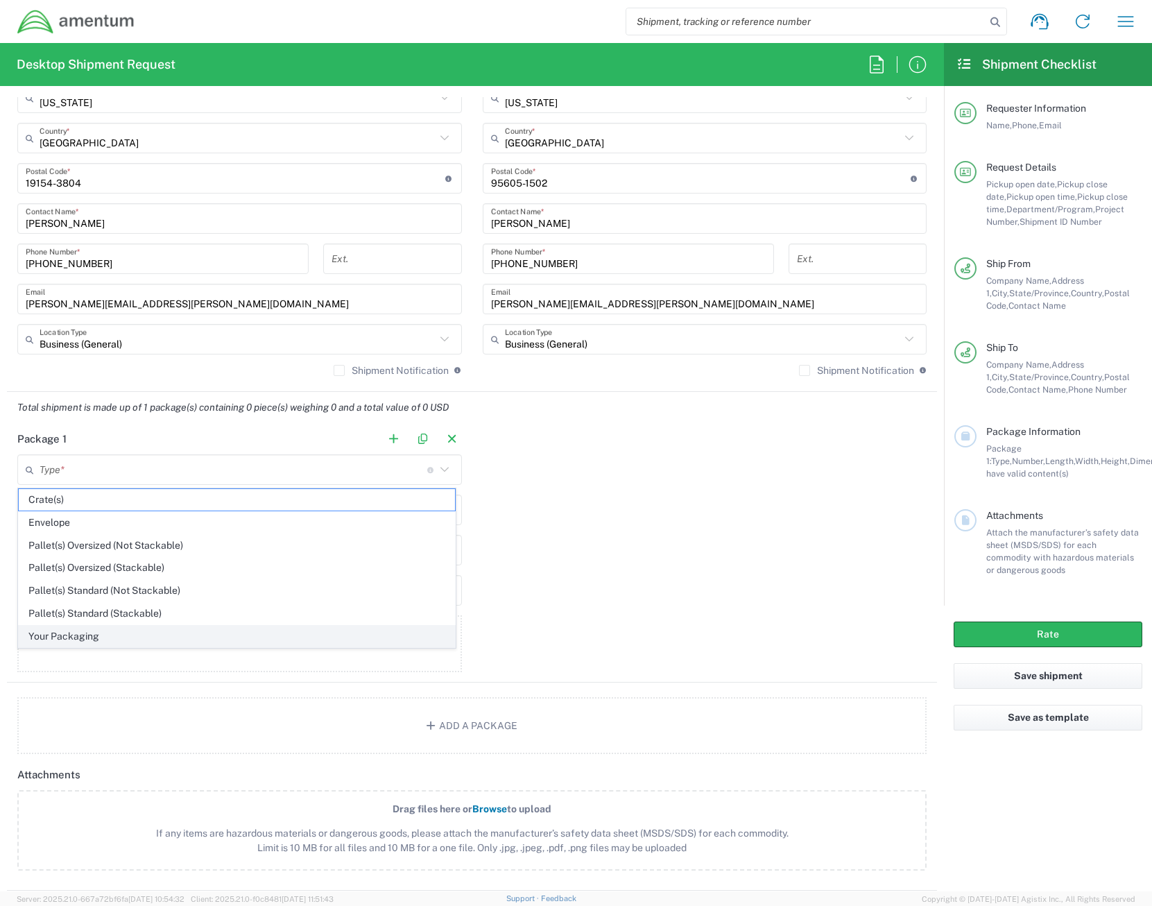
click at [88, 632] on span "Your Packaging" at bounding box center [237, 635] width 436 height 21
type input "Your Packaging"
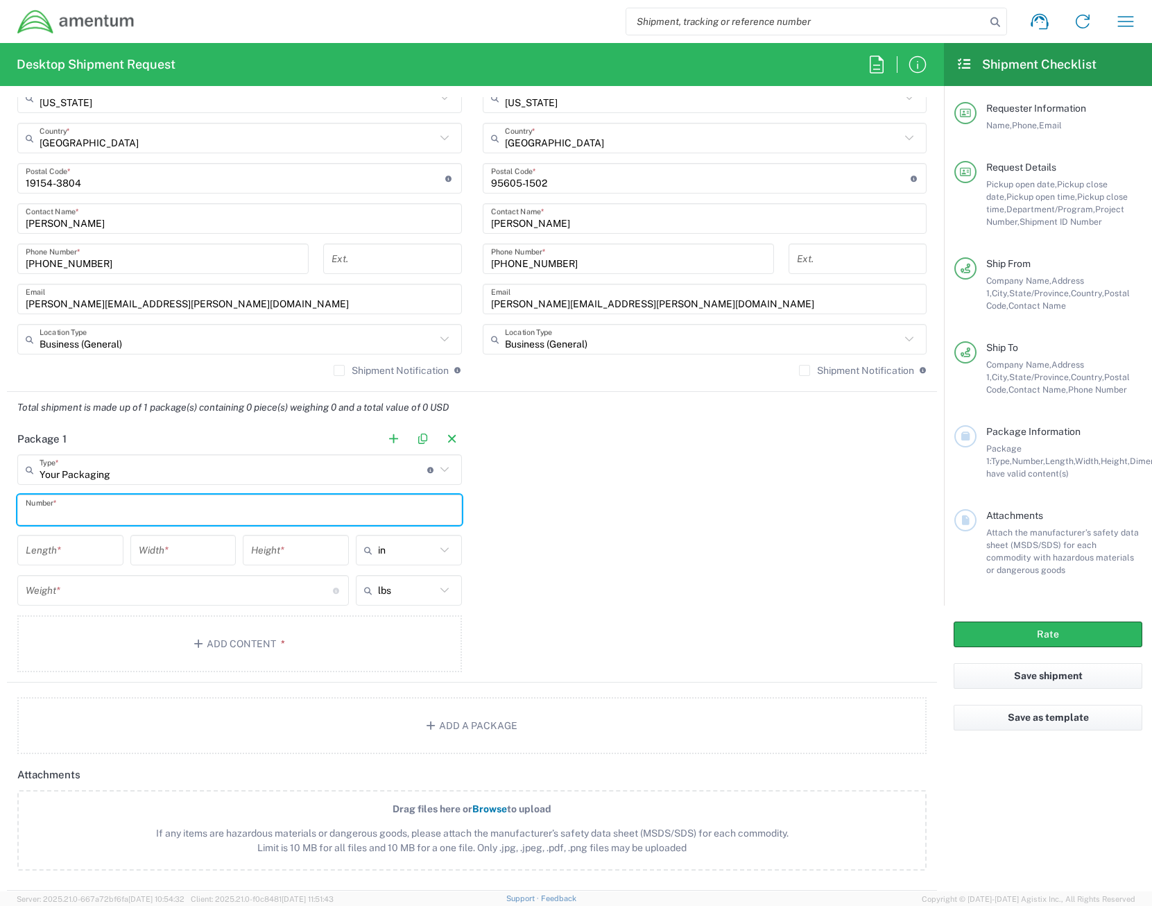
click at [123, 508] on input "text" at bounding box center [240, 510] width 428 height 24
type input "1"
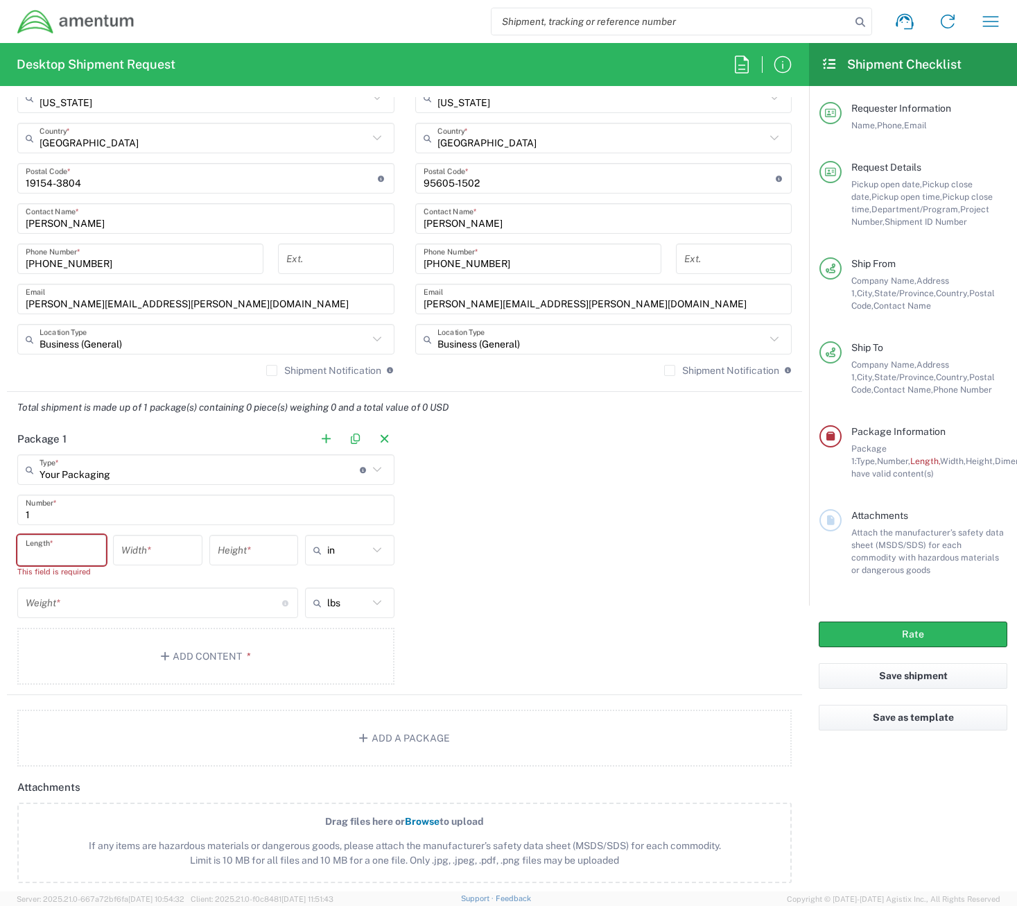
click at [39, 549] on input "number" at bounding box center [62, 550] width 72 height 24
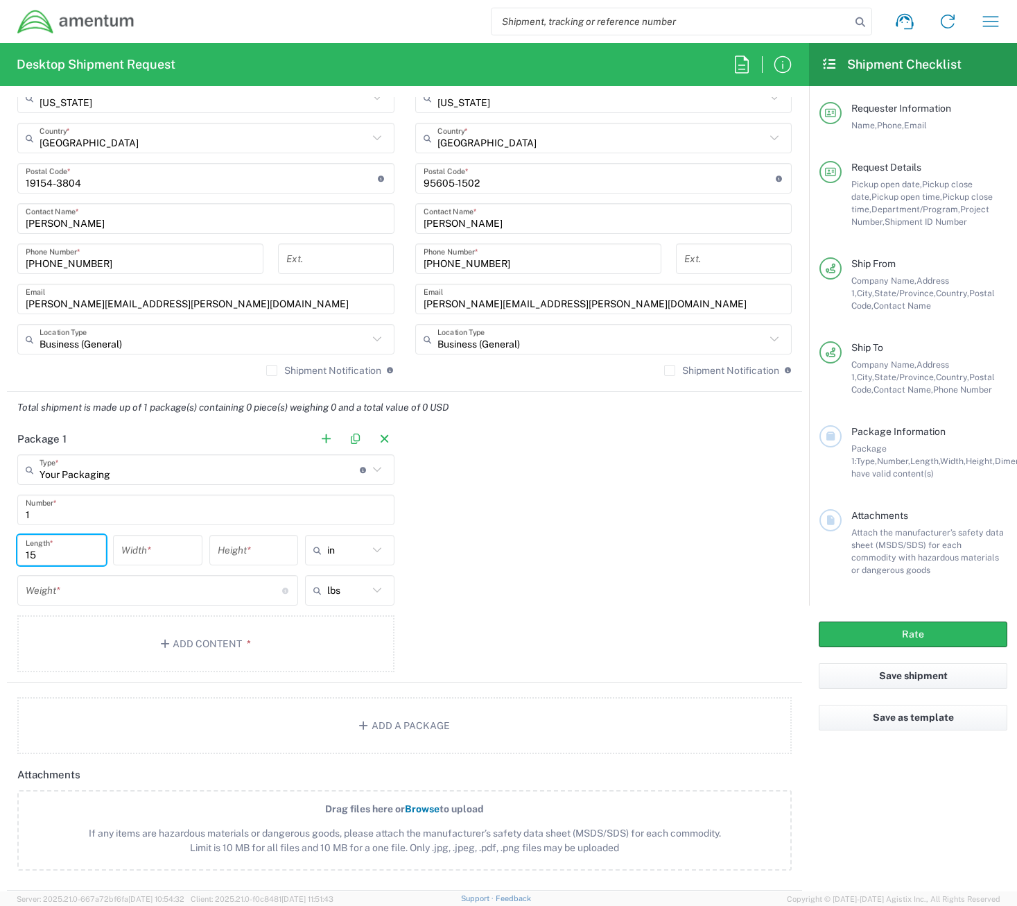
type input "15"
type input "8"
type input "5"
type input "in"
type input "2"
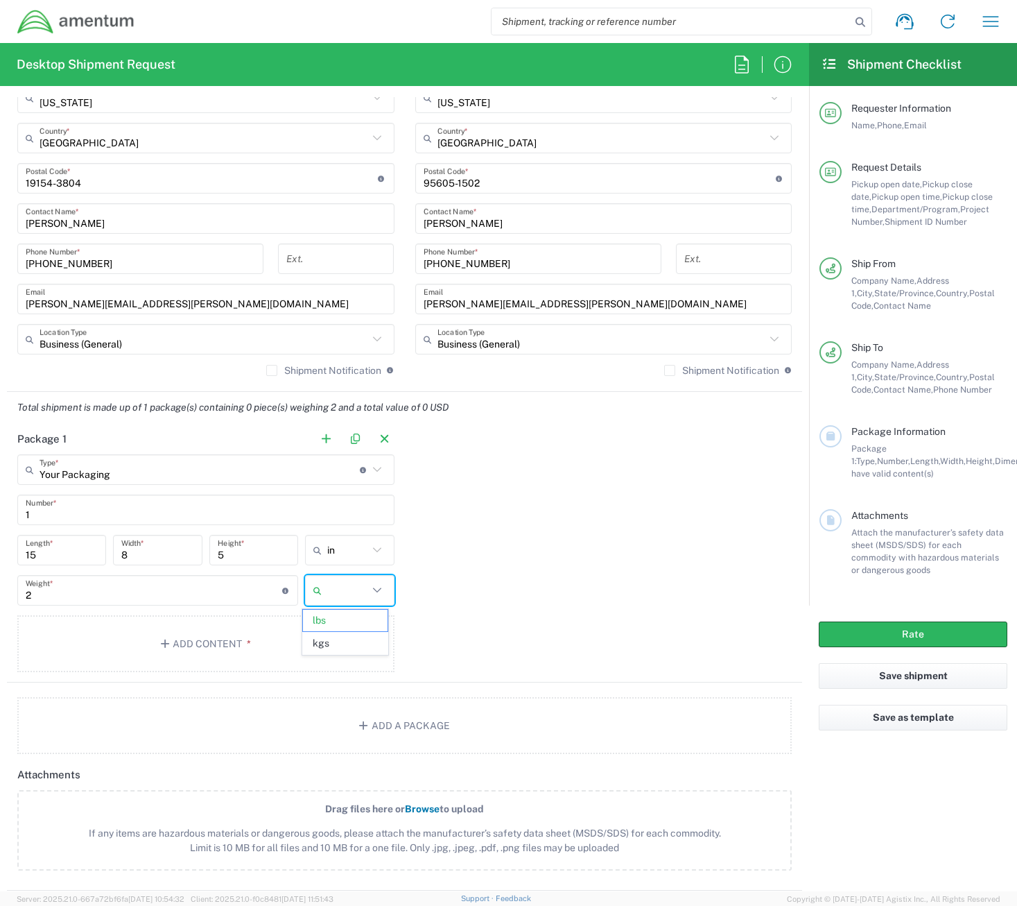
type input "lbs"
click at [178, 637] on button "Add Content *" at bounding box center [205, 643] width 377 height 57
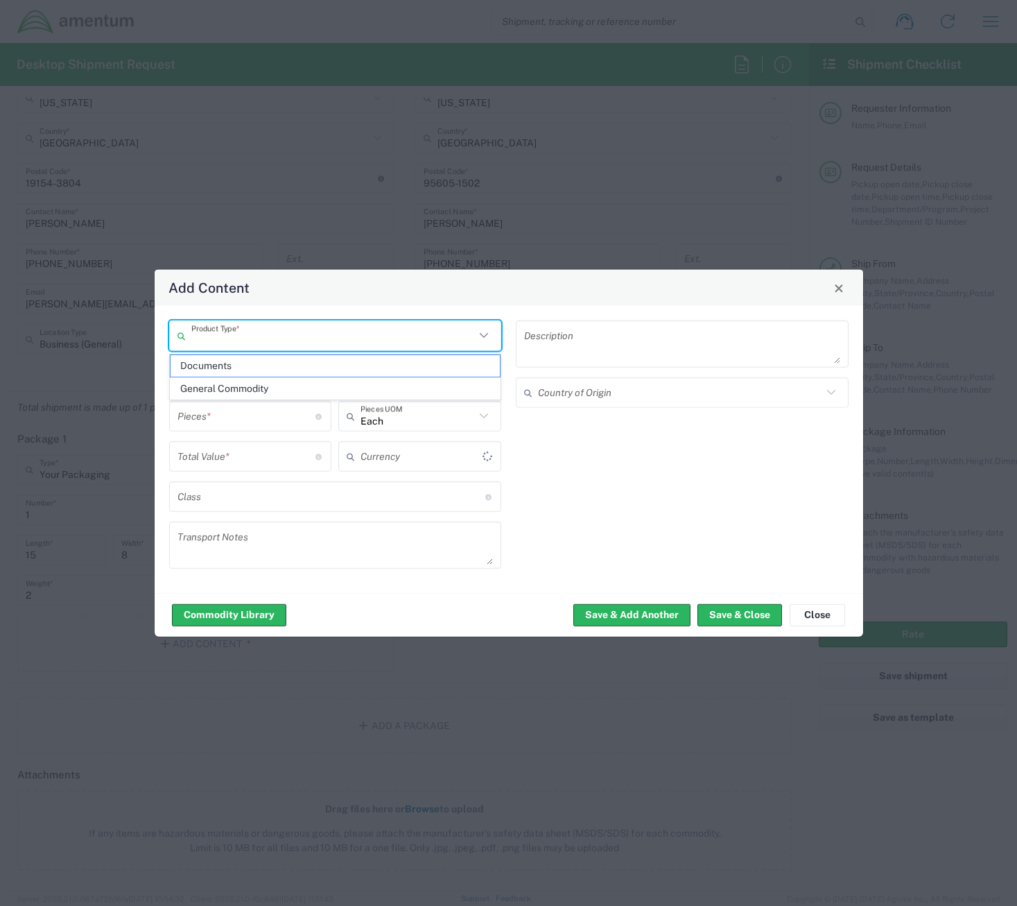
type input "US Dollar"
click at [388, 343] on input "text" at bounding box center [333, 335] width 284 height 24
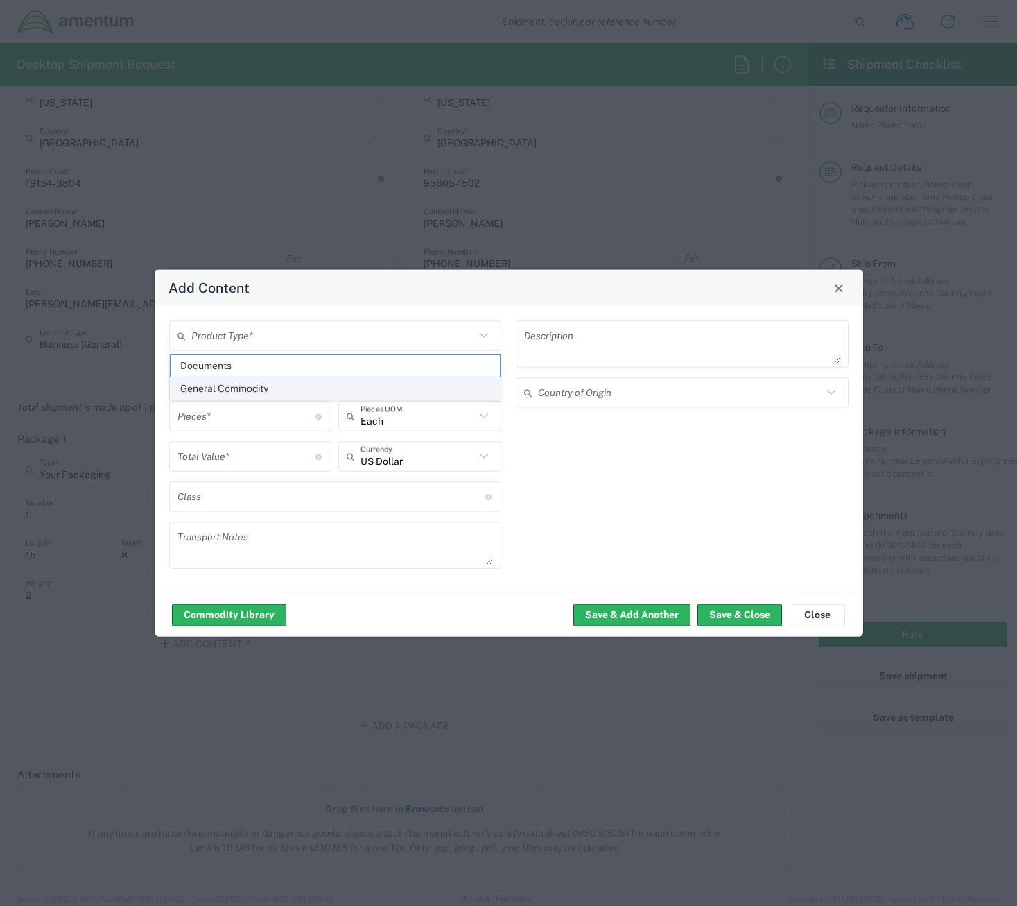
click at [341, 387] on span "General Commodity" at bounding box center [336, 388] width 330 height 21
type input "General Commodity"
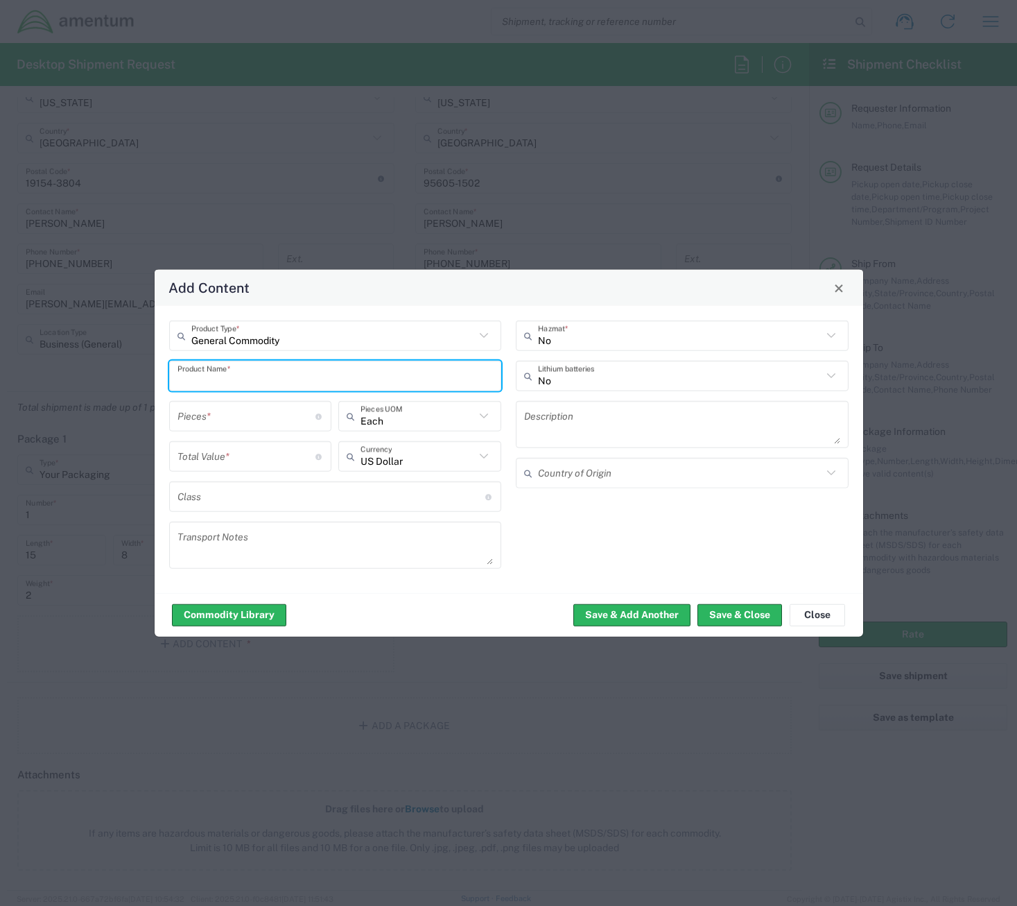
click at [336, 381] on input "text" at bounding box center [336, 375] width 316 height 24
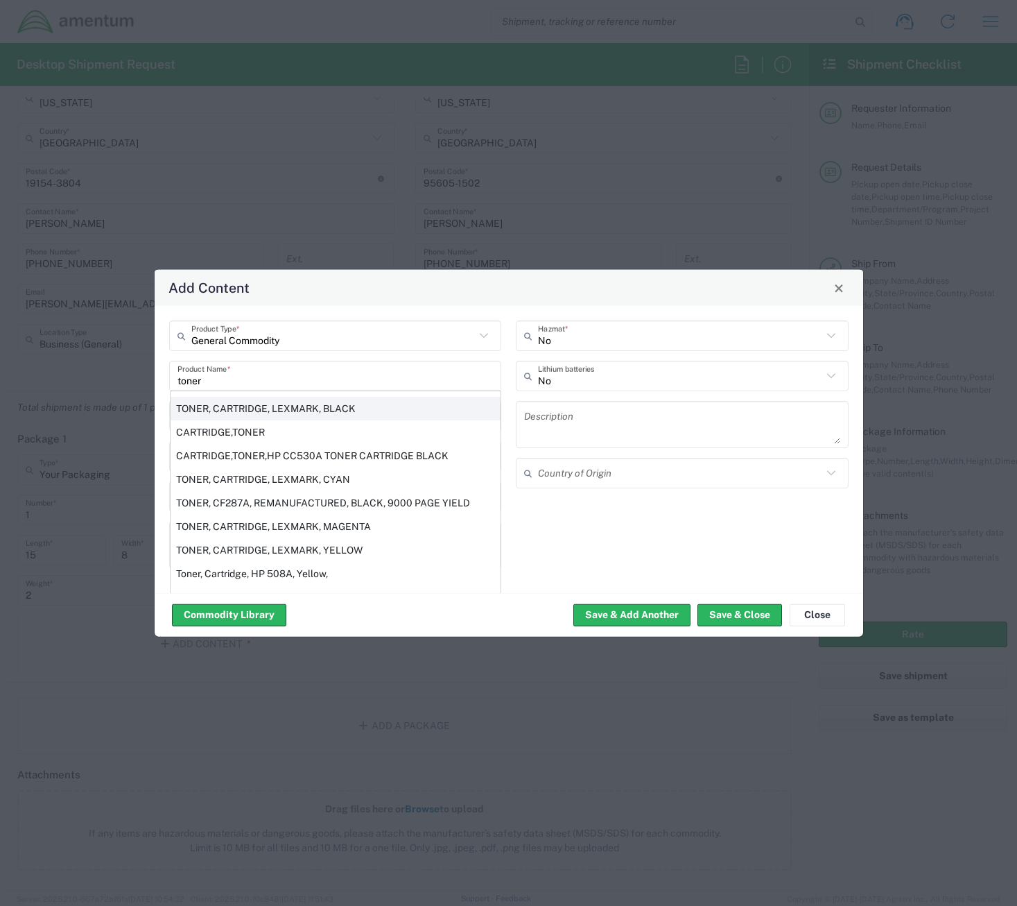
click at [309, 401] on div "TONER, CARTRIDGE, LEXMARK, BLACK" at bounding box center [336, 409] width 330 height 24
type input "TONER, CARTRIDGE, LEXMARK, BLACK"
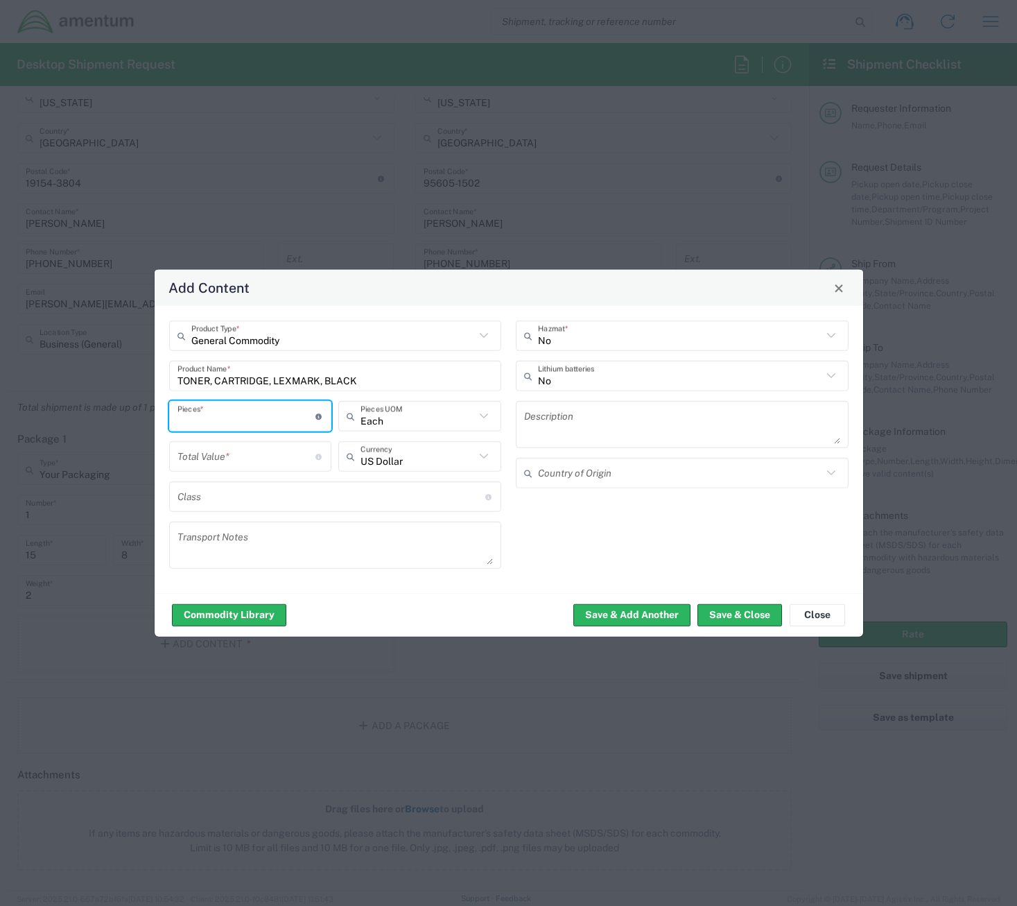
click at [277, 417] on input "number" at bounding box center [247, 416] width 139 height 24
type input "1"
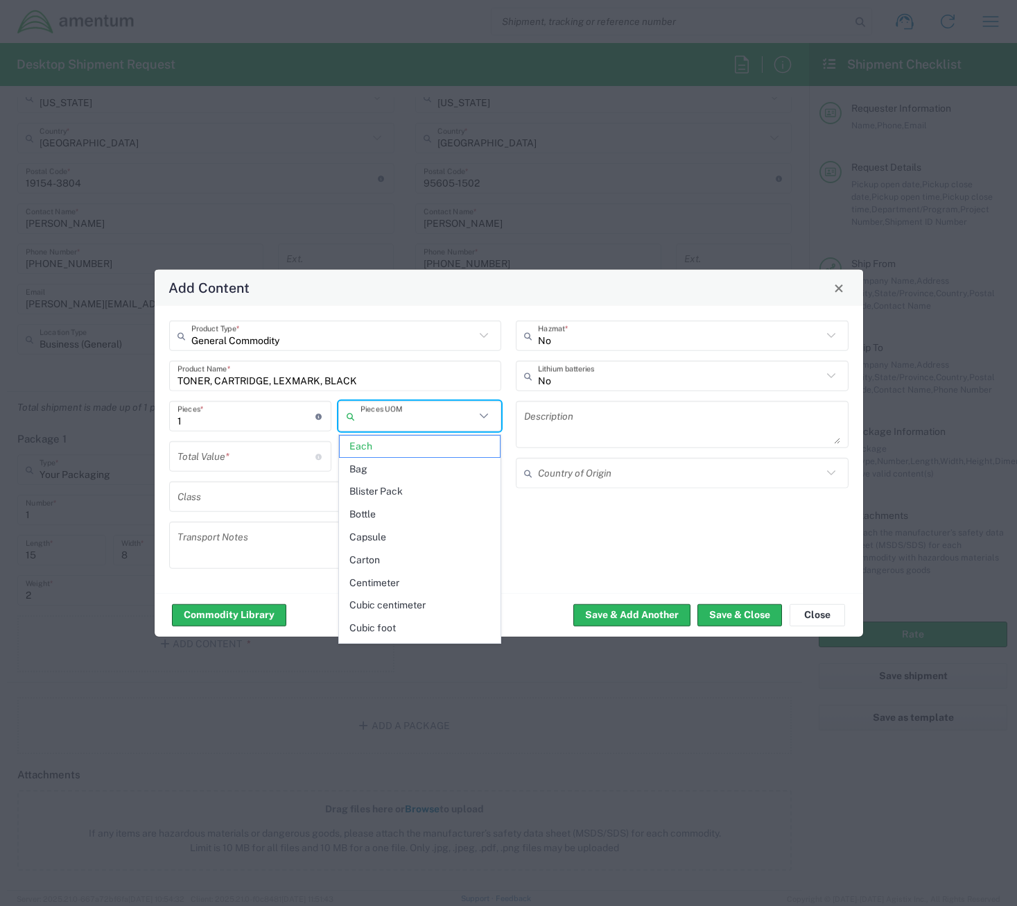
type input "Each"
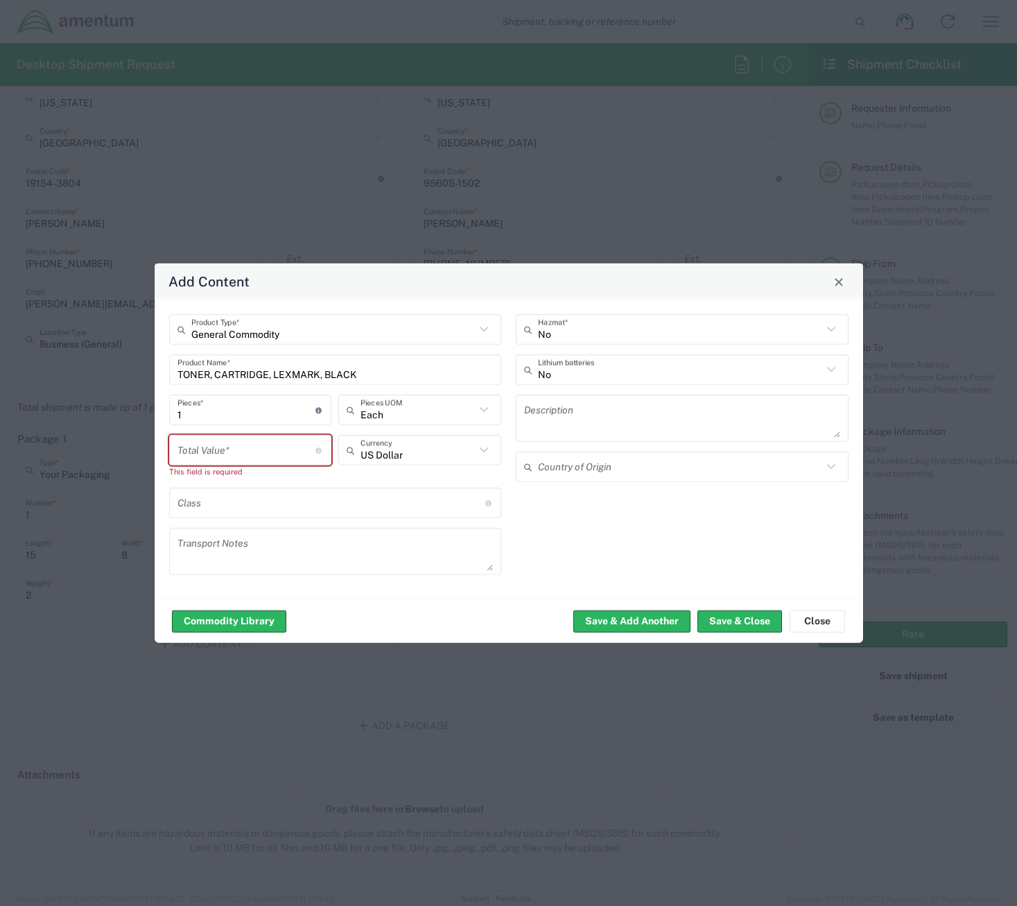
click at [281, 451] on input "number" at bounding box center [247, 450] width 139 height 24
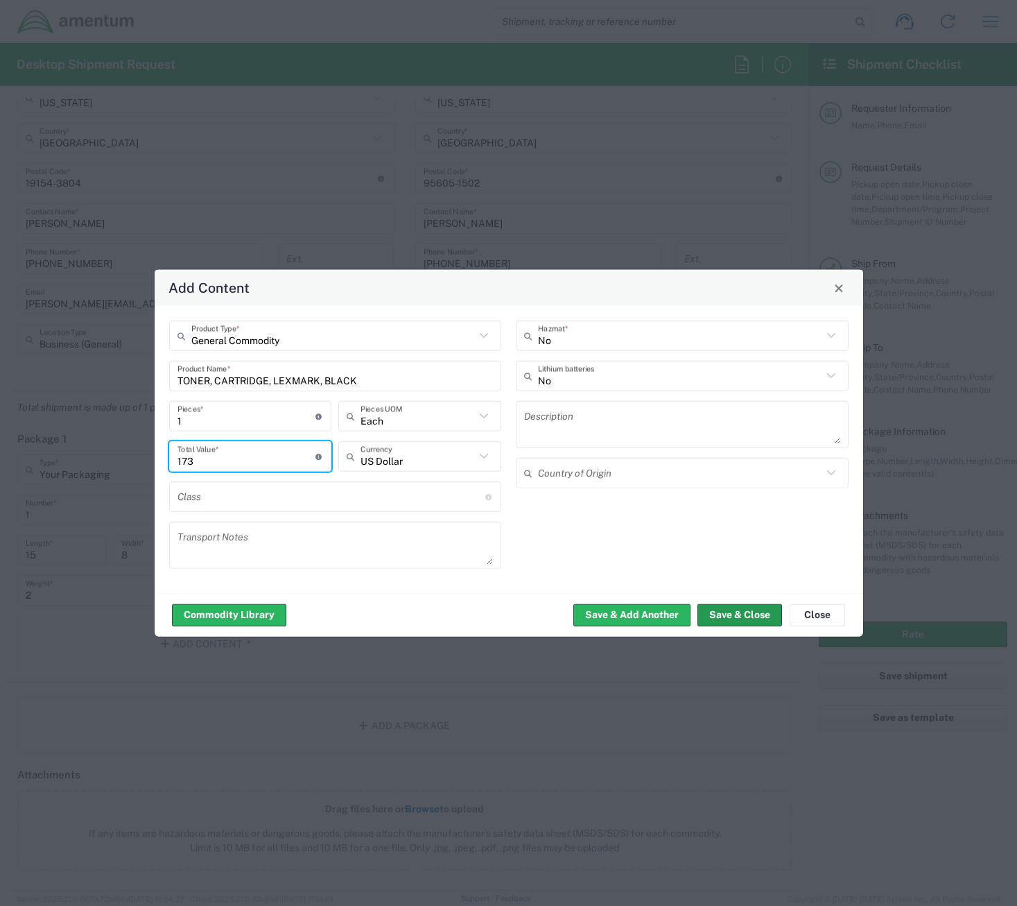
type input "173"
click at [737, 612] on button "Save & Close" at bounding box center [740, 614] width 85 height 22
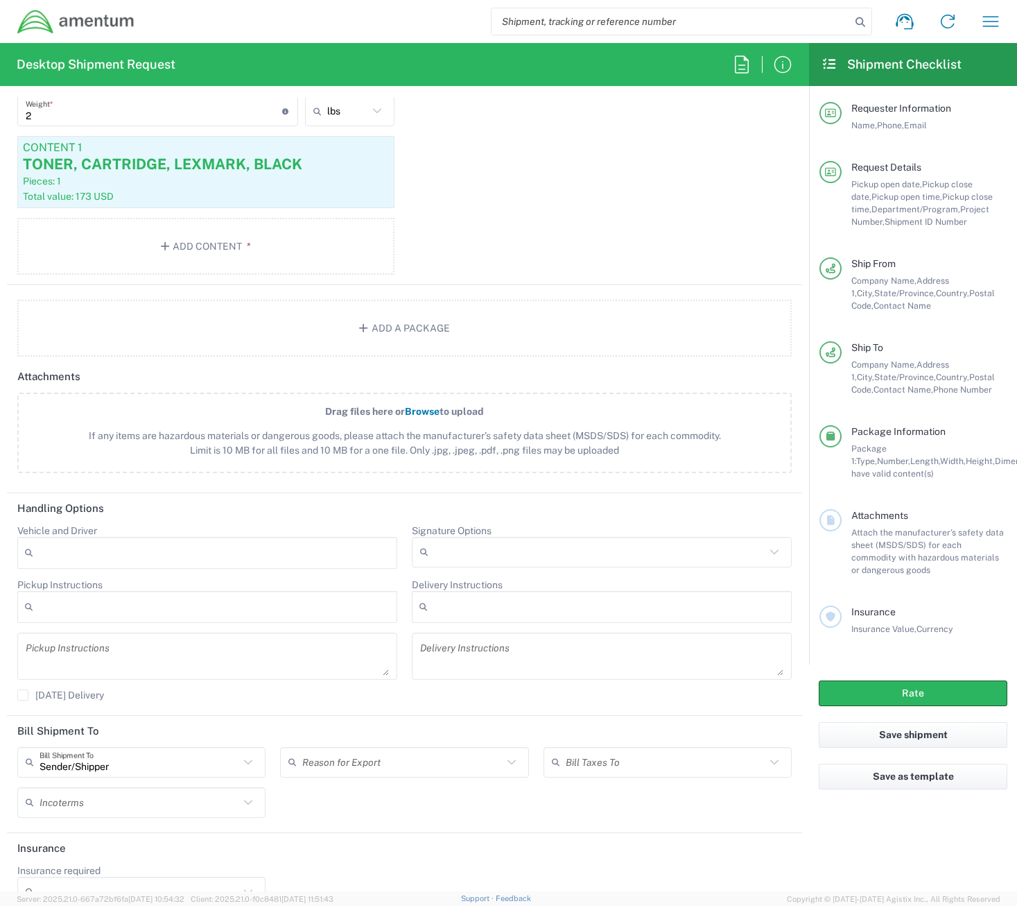
scroll to position [1412, 0]
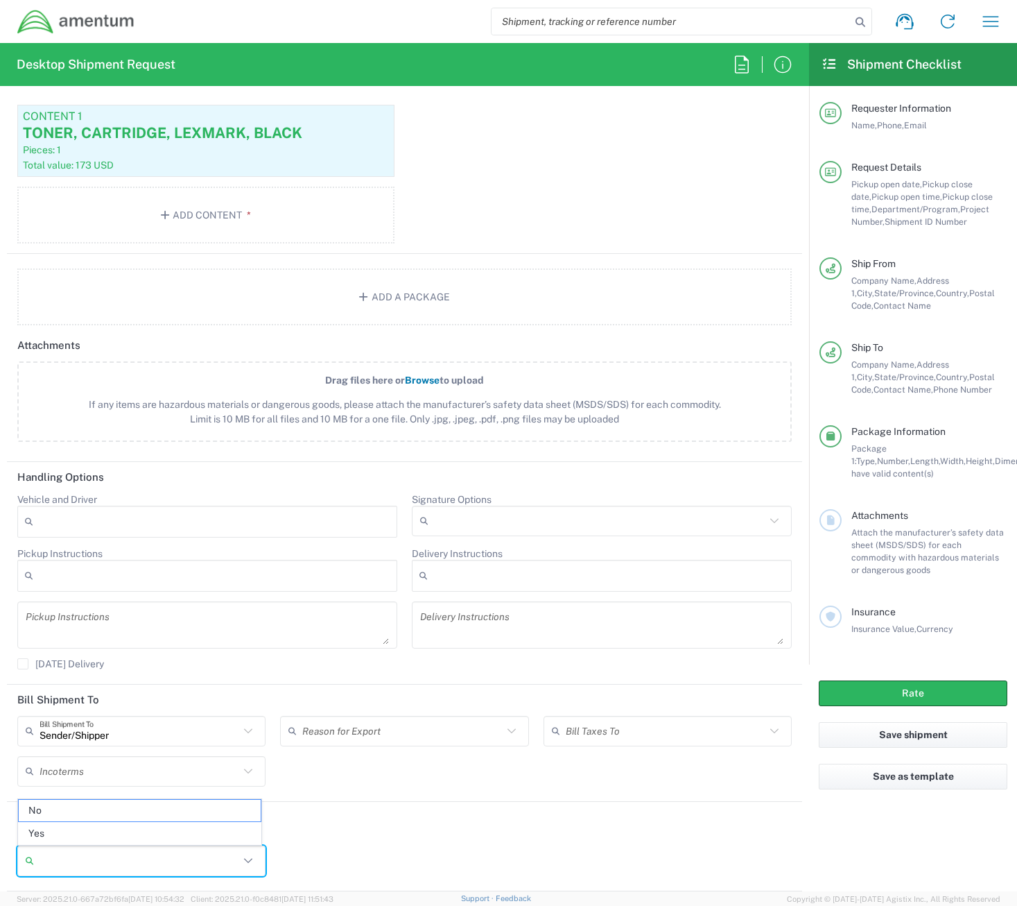
click at [146, 869] on input "Insurance required" at bounding box center [140, 860] width 200 height 22
click at [905, 690] on button "Rate" at bounding box center [913, 693] width 189 height 26
type input "[DOMAIN_NAME]"
click at [95, 858] on input "Insurance required" at bounding box center [140, 860] width 200 height 22
click at [96, 836] on span "Yes" at bounding box center [140, 832] width 242 height 21
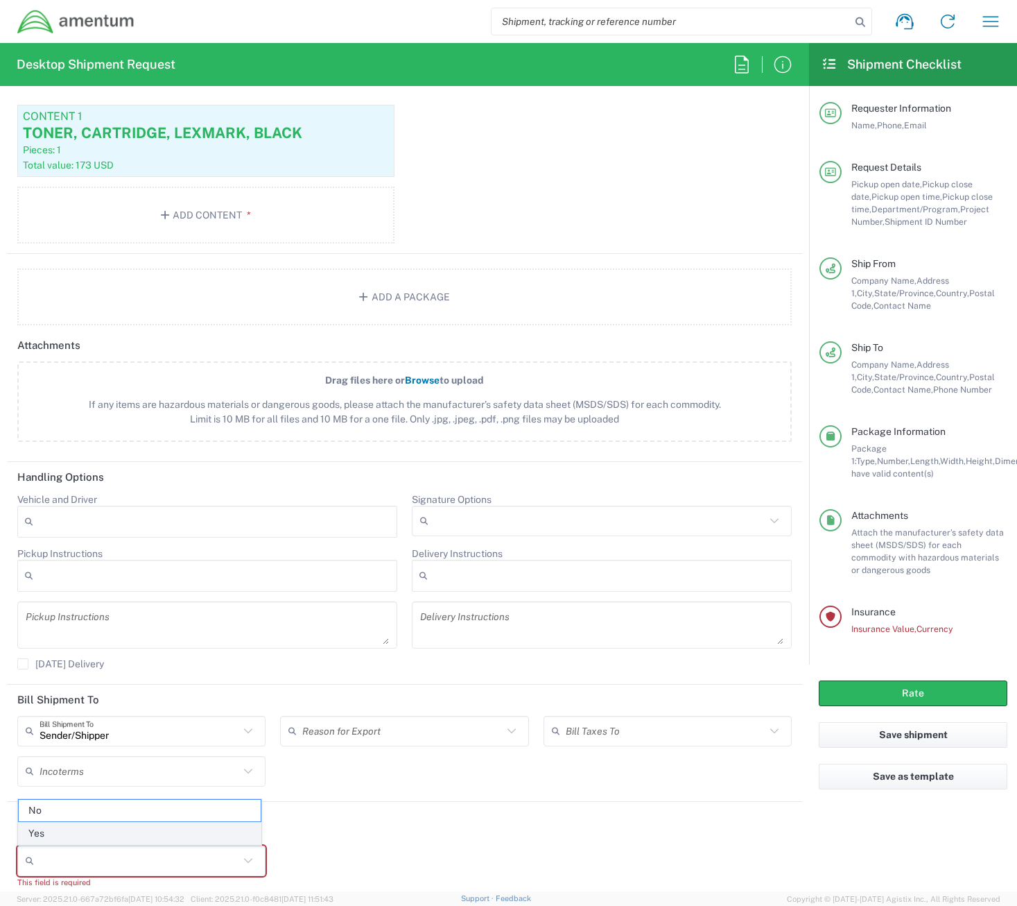
type input "Yes"
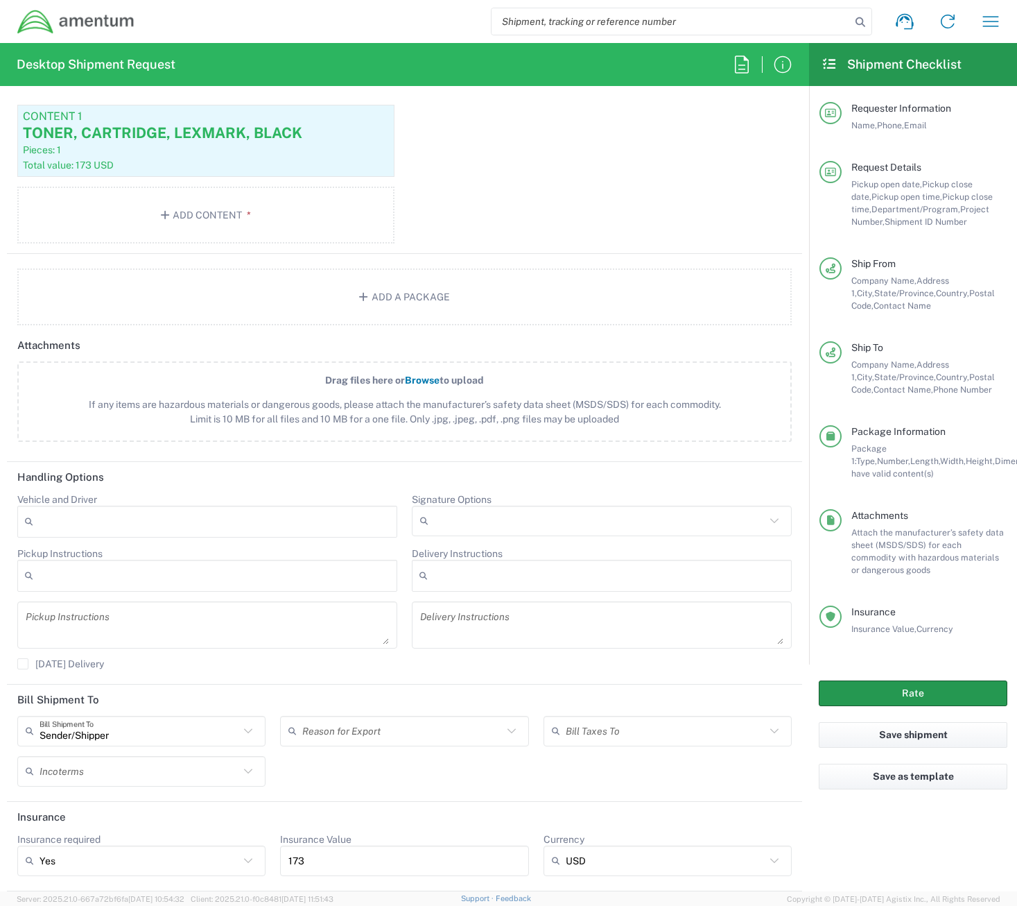
drag, startPoint x: 896, startPoint y: 697, endPoint x: 925, endPoint y: 641, distance: 63.3
click at [899, 692] on button "Rate" at bounding box center [913, 693] width 189 height 26
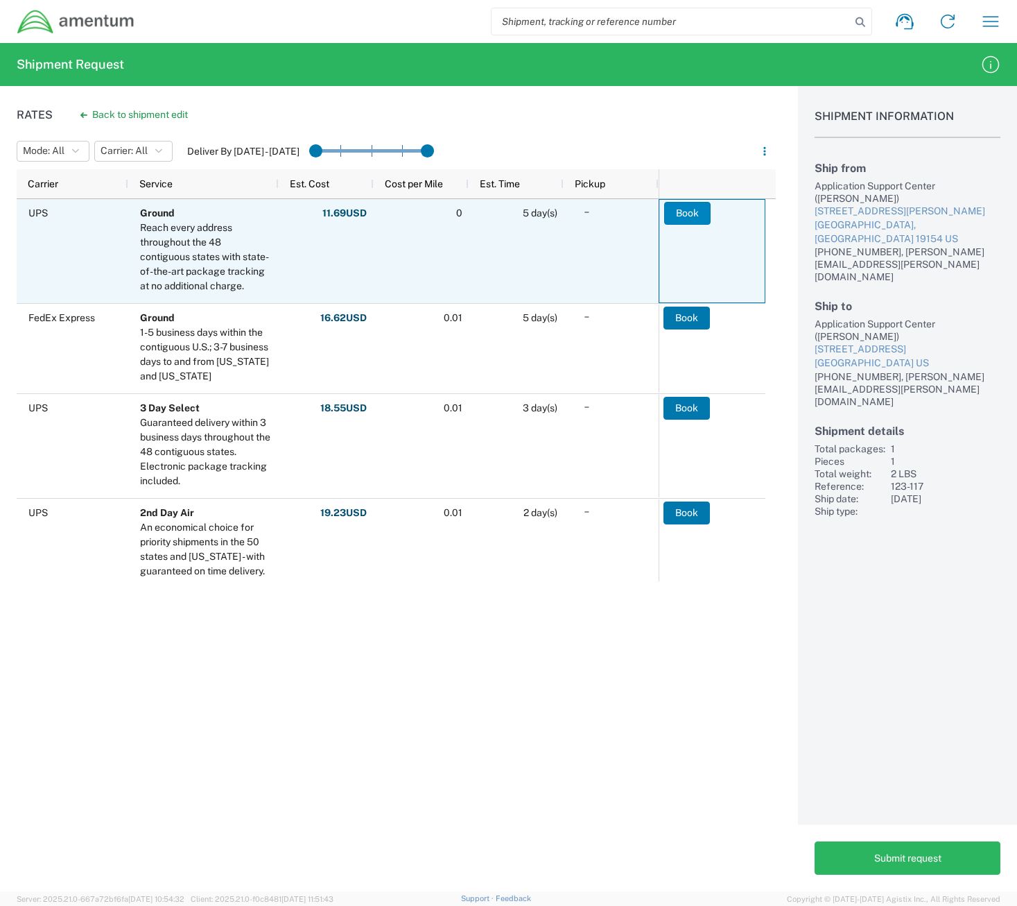
click at [677, 212] on button "Book" at bounding box center [687, 213] width 46 height 22
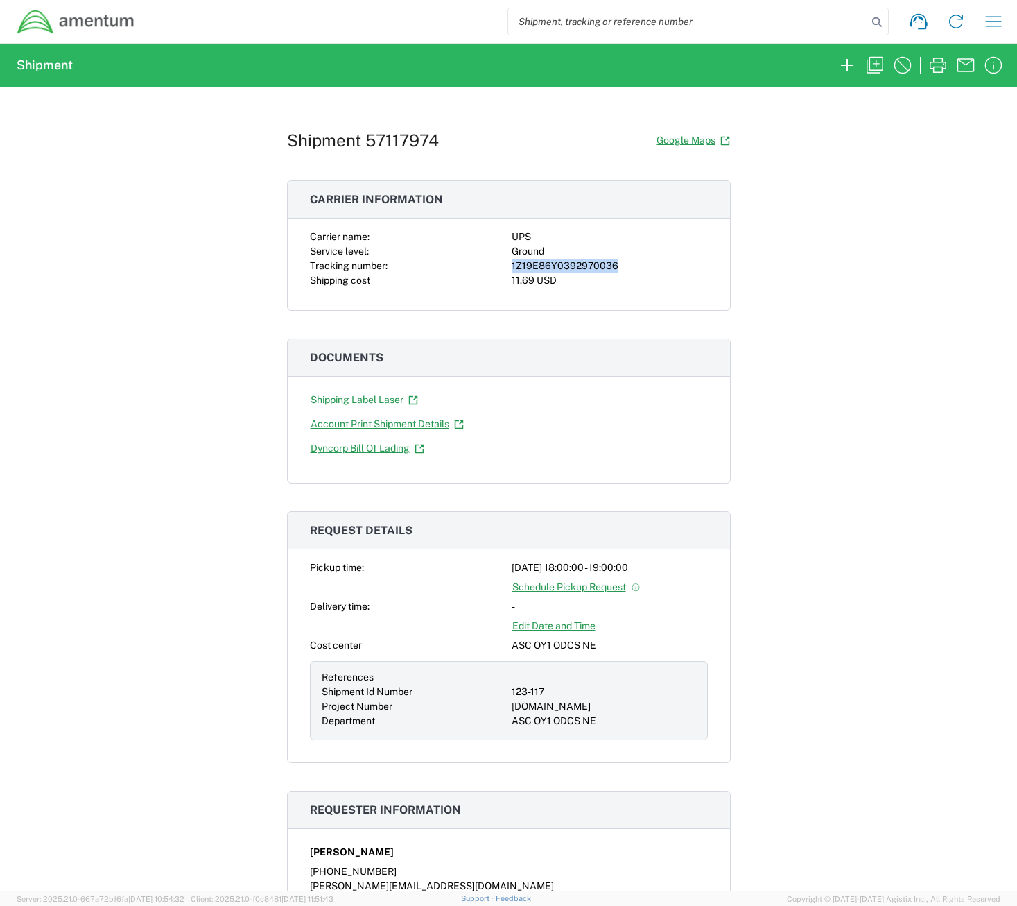
drag, startPoint x: 611, startPoint y: 266, endPoint x: 505, endPoint y: 269, distance: 106.1
click at [505, 269] on div "Carrier name: UPS Service level: Ground Tracking number: 1Z19E86Y0392970036 Shi…" at bounding box center [509, 259] width 398 height 58
copy div "1Z19E86Y0392970036"
